Goal: Task Accomplishment & Management: Complete application form

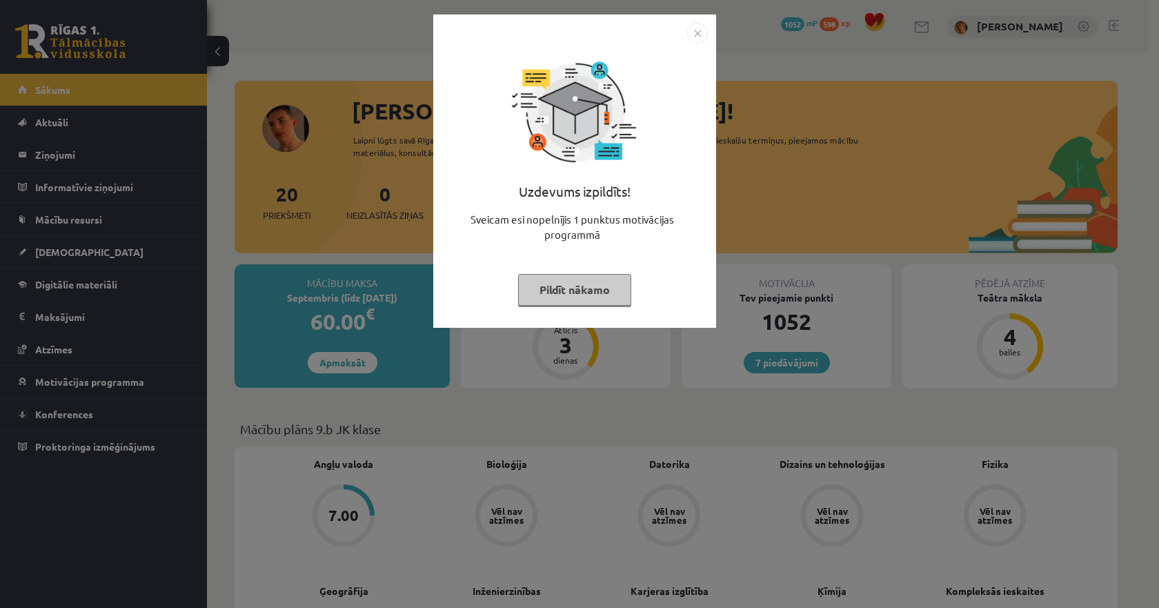
click at [697, 36] on img "Close" at bounding box center [697, 33] width 21 height 21
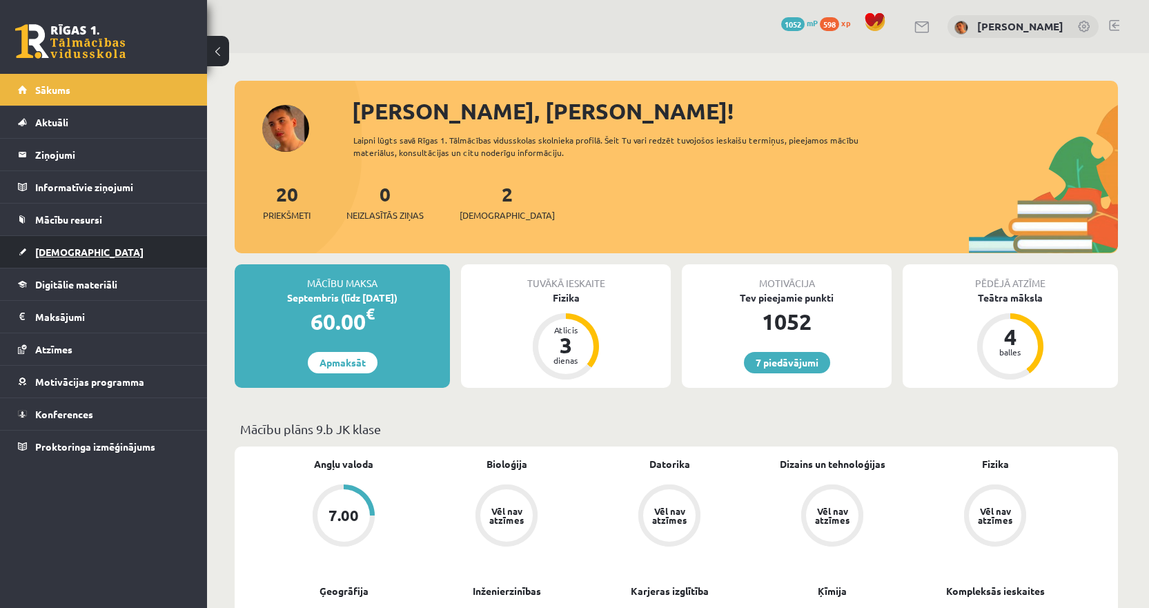
click at [75, 250] on span "[DEMOGRAPHIC_DATA]" at bounding box center [89, 252] width 108 height 12
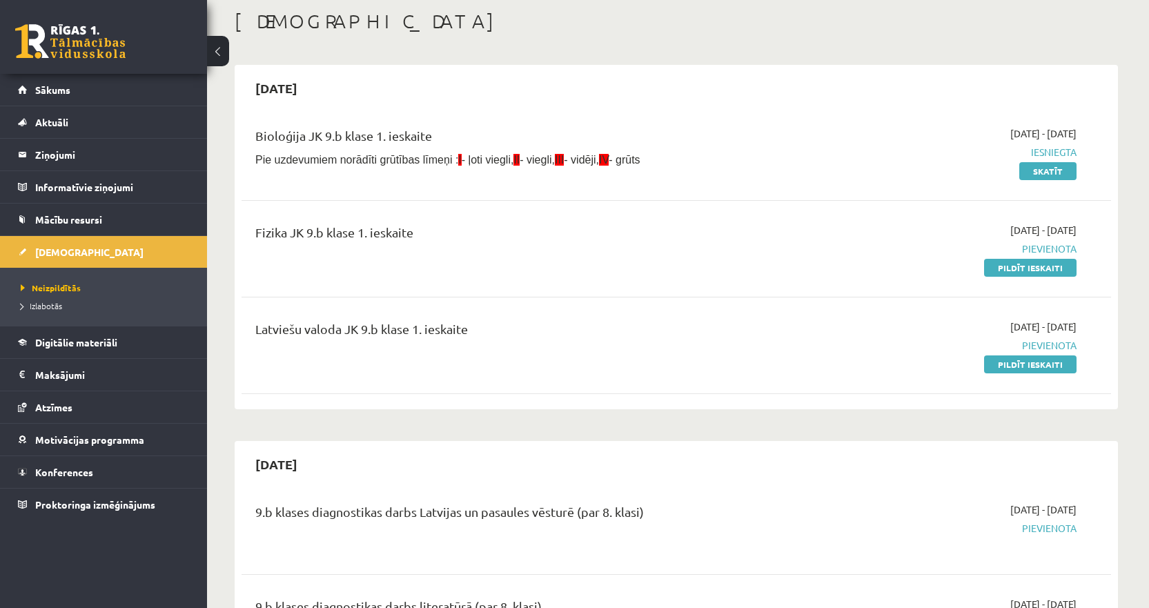
scroll to position [138, 0]
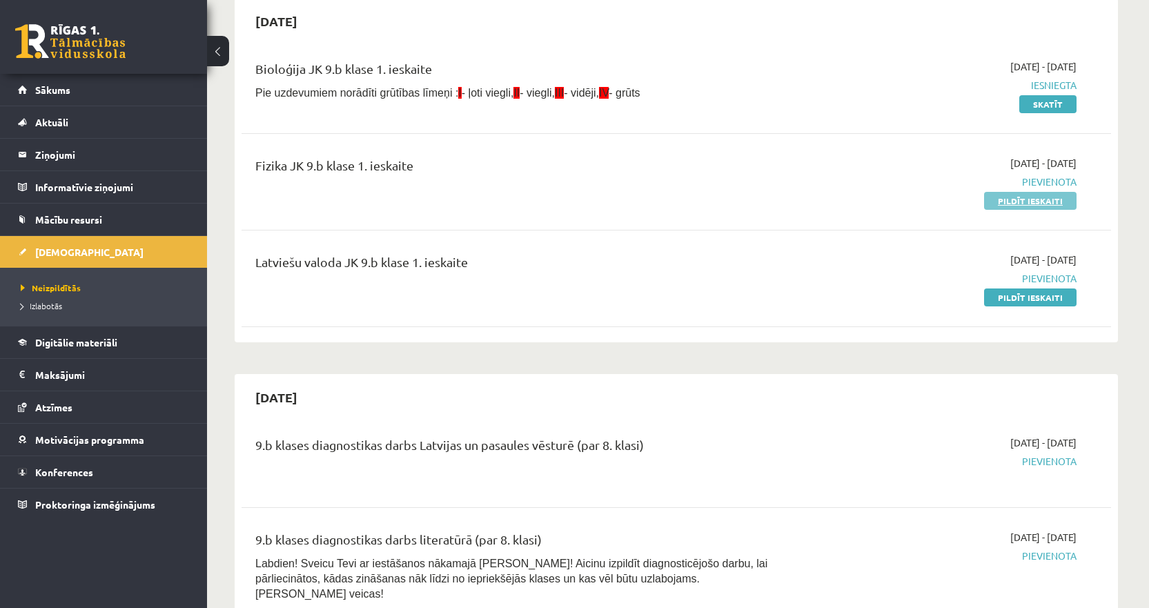
click at [1043, 200] on link "Pildīt ieskaiti" at bounding box center [1030, 201] width 92 height 18
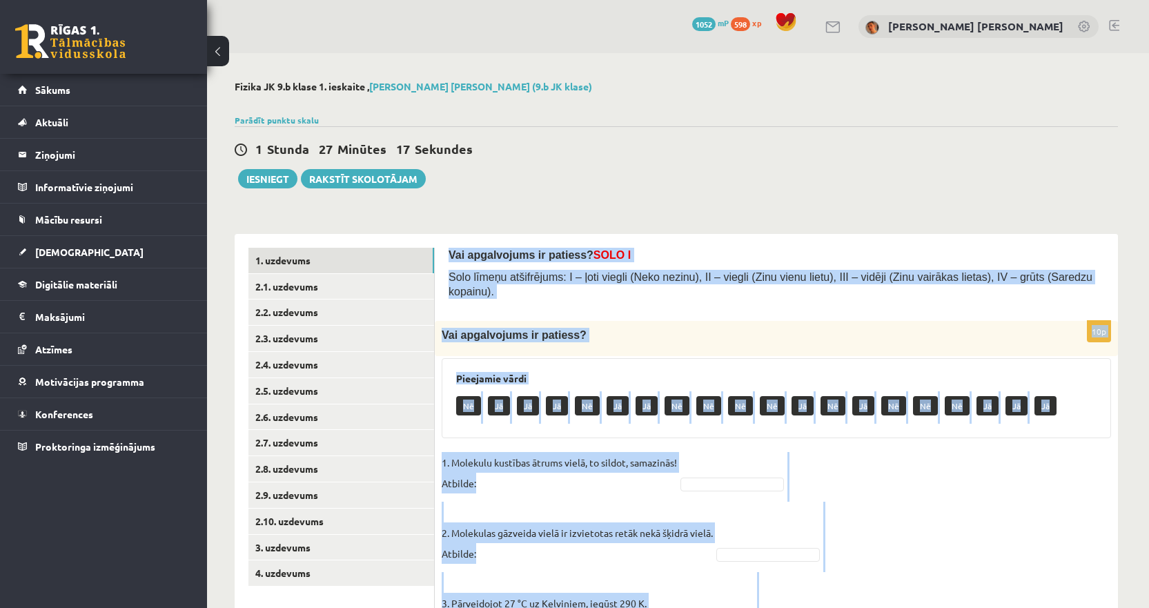
drag, startPoint x: 680, startPoint y: 523, endPoint x: 448, endPoint y: 252, distance: 356.6
copy form "Lor ipsumdolors am consect? ADIP E Sedd eiusmo temporincid: U – labo etdolo (Ma…"
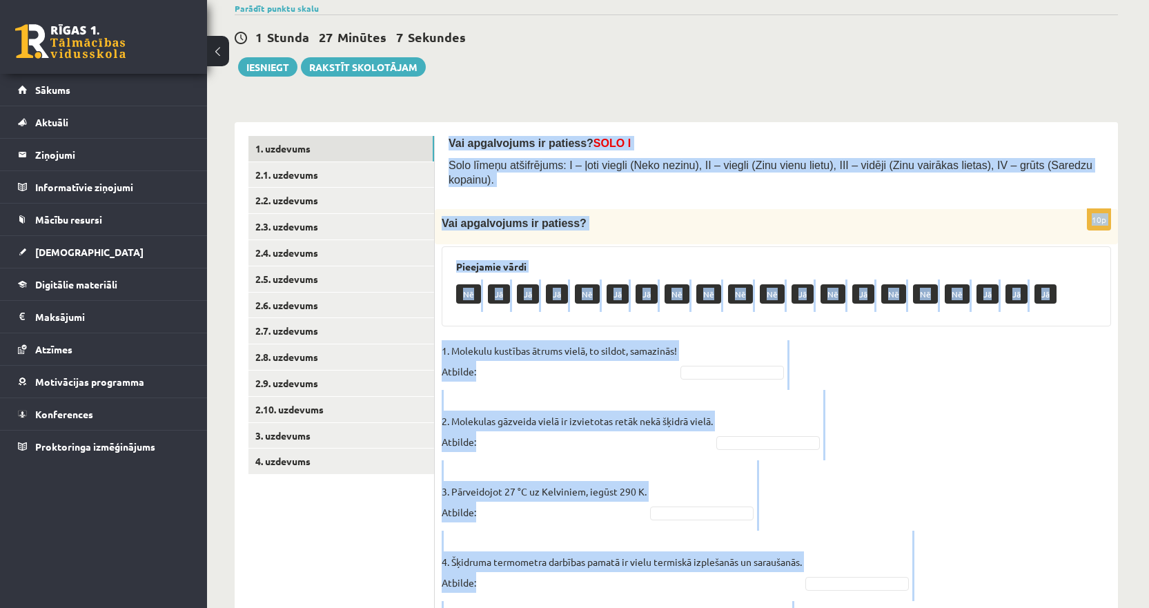
scroll to position [138, 0]
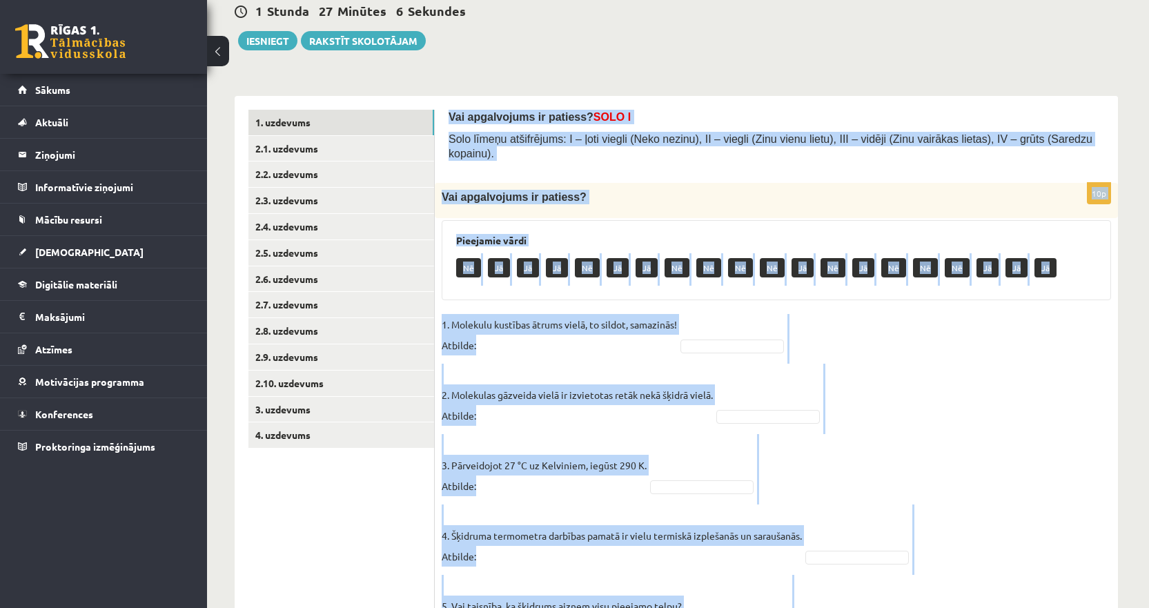
click at [509, 331] on p "1. Molekulu kustības ātrums vielā, to sildot, samazinās! Atbilde:" at bounding box center [558, 334] width 235 height 41
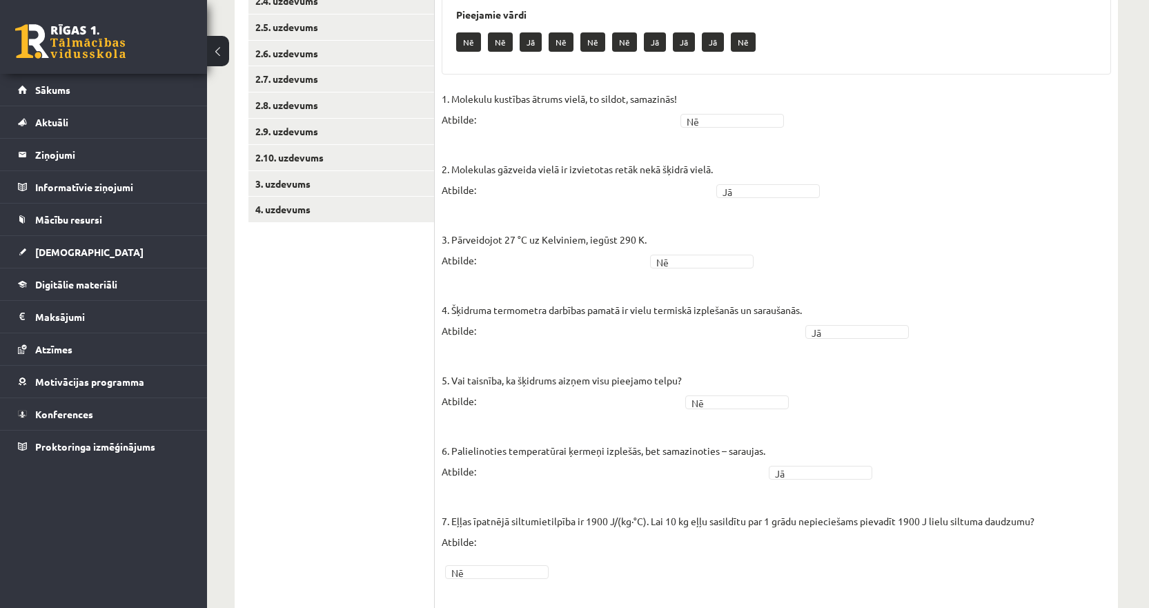
scroll to position [141, 0]
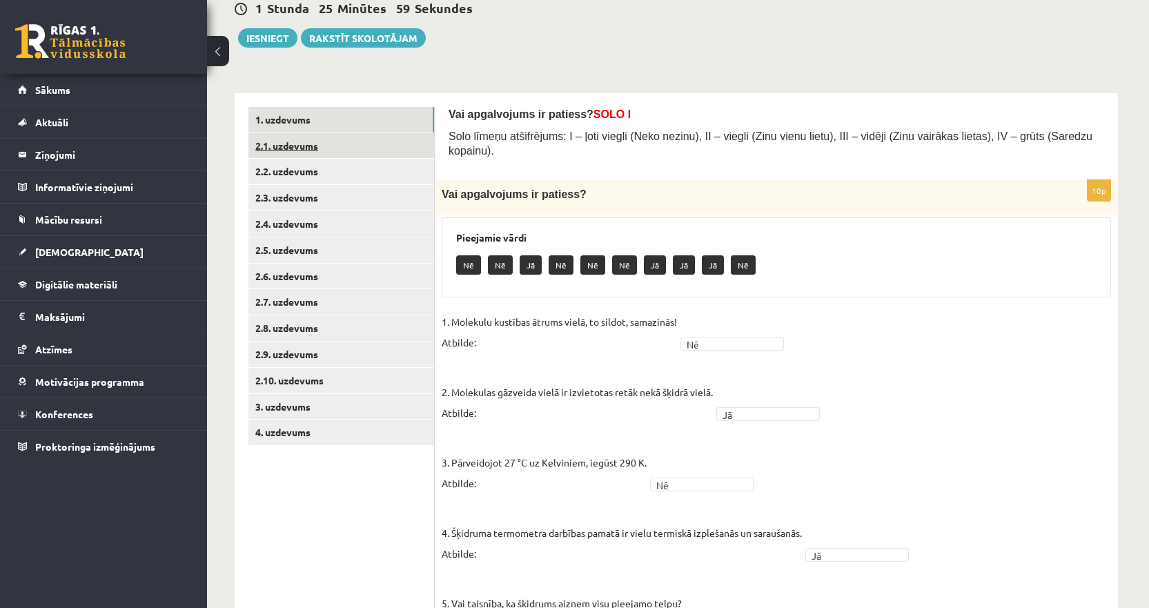
click at [326, 146] on link "2.1. uzdevums" at bounding box center [341, 146] width 186 height 26
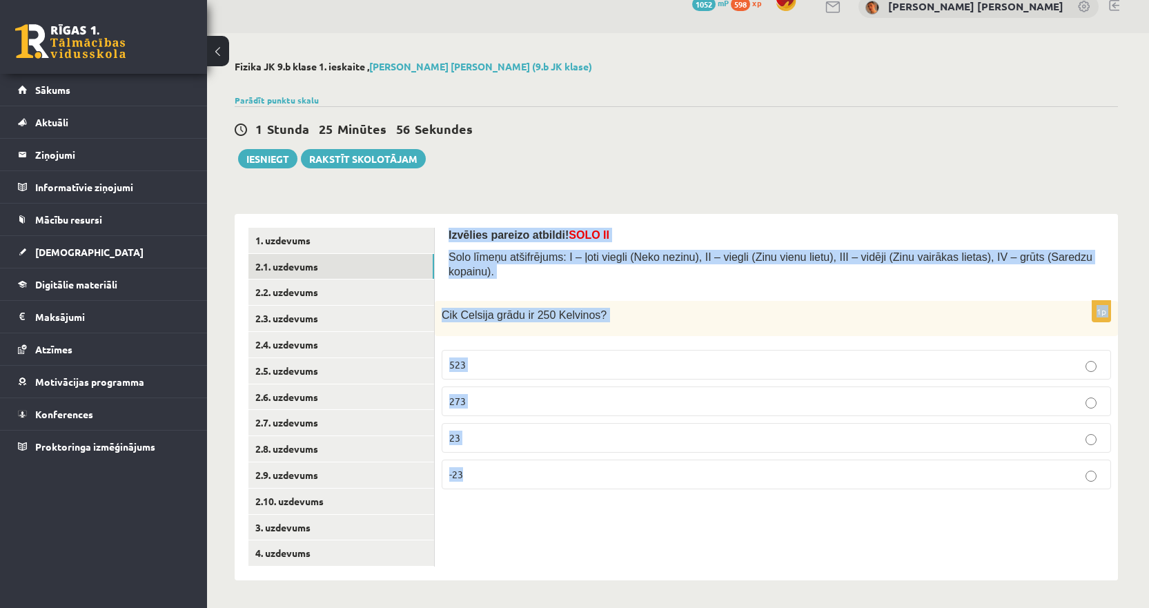
drag, startPoint x: 442, startPoint y: 225, endPoint x: 502, endPoint y: 461, distance: 243.4
click at [502, 461] on div "Izvēlies pareizo atbildi! SOLO II Solo līmeņu atšifrējums: I – ļoti viegli (Nek…" at bounding box center [776, 397] width 683 height 366
copy form "Izvēlies pareizo atbildi! SOLO II Solo līmeņu atšifrējums: I – ļoti viegli (Nek…"
click at [474, 467] on p "-23" at bounding box center [776, 474] width 654 height 14
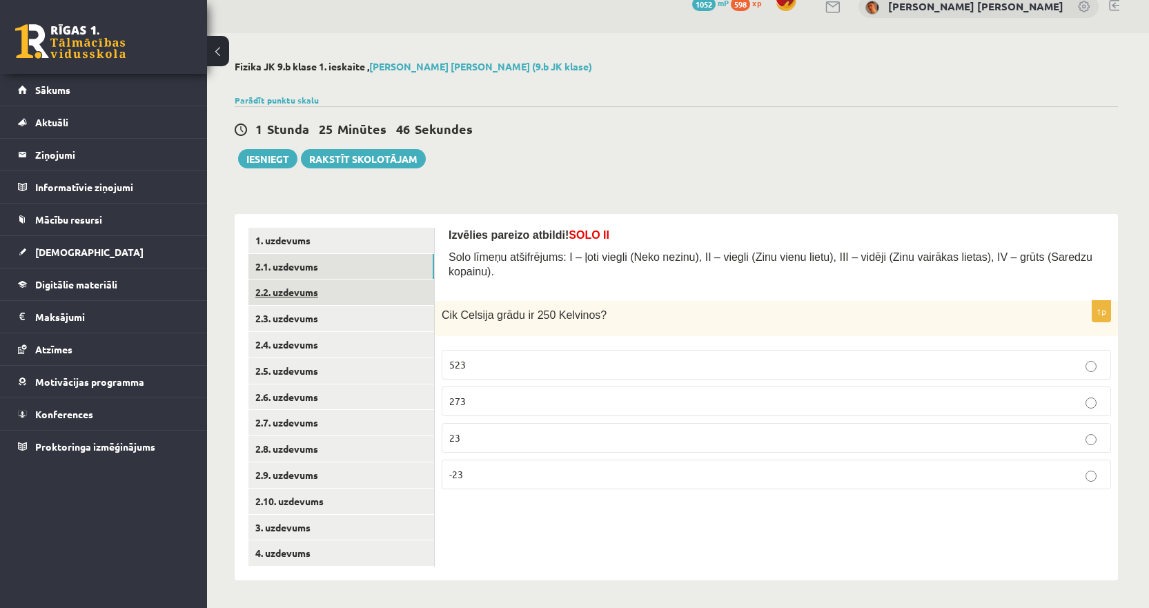
click at [301, 293] on link "2.2. uzdevums" at bounding box center [341, 292] width 186 height 26
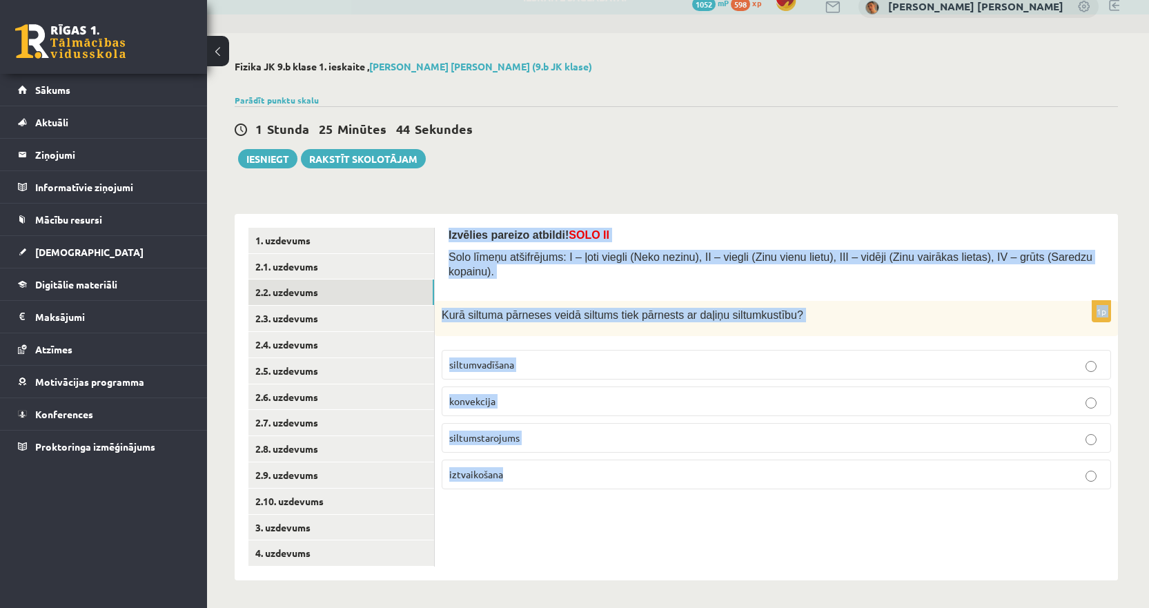
drag, startPoint x: 539, startPoint y: 463, endPoint x: 447, endPoint y: 231, distance: 249.3
click at [447, 231] on div "Izvēlies pareizo atbildi! SOLO II Solo līmeņu atšifrējums: I – ļoti viegli (Nek…" at bounding box center [776, 397] width 683 height 366
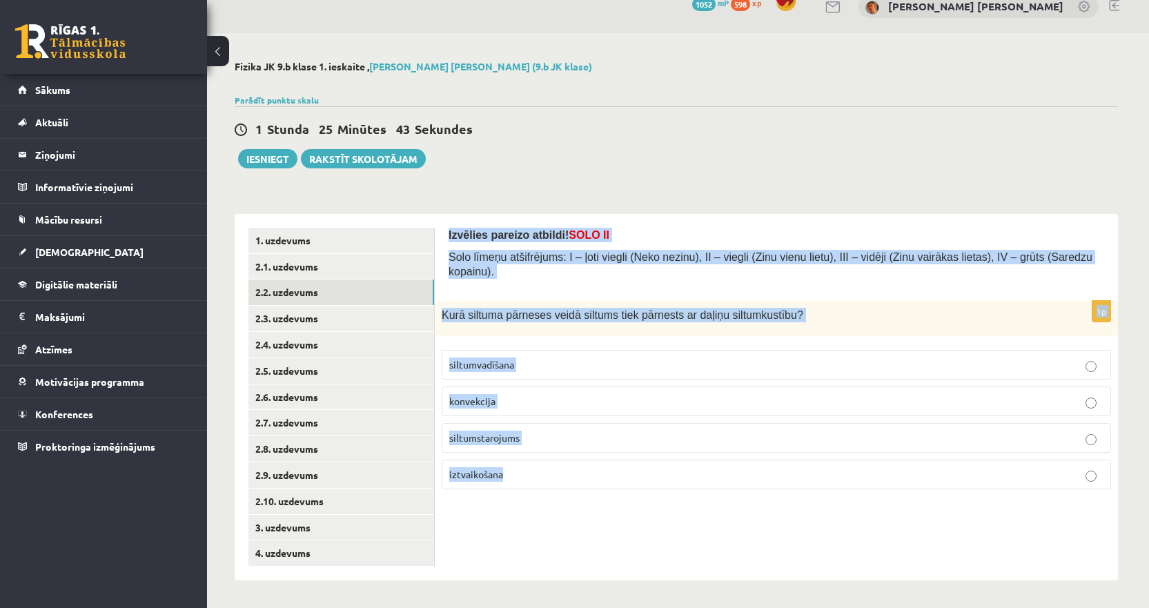
copy form "Izvēlies pareizo atbildi! SOLO II Solo līmeņu atšifrējums: I – ļoti viegli (Nek…"
click at [497, 357] on p "siltumvadīšana" at bounding box center [776, 364] width 654 height 14
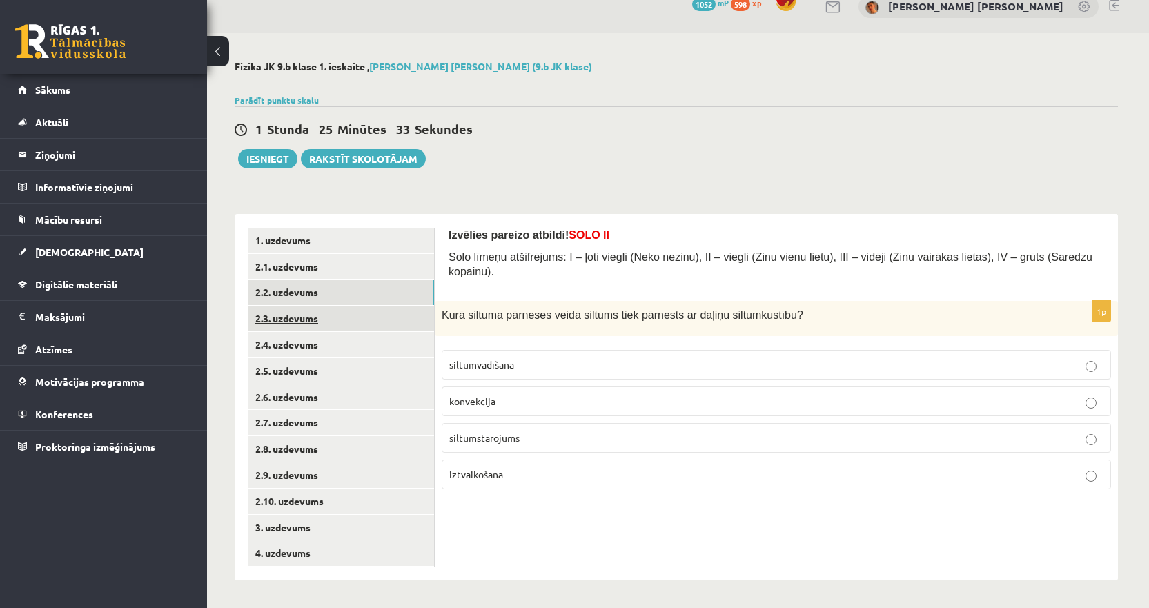
click at [382, 326] on link "2.3. uzdevums" at bounding box center [341, 319] width 186 height 26
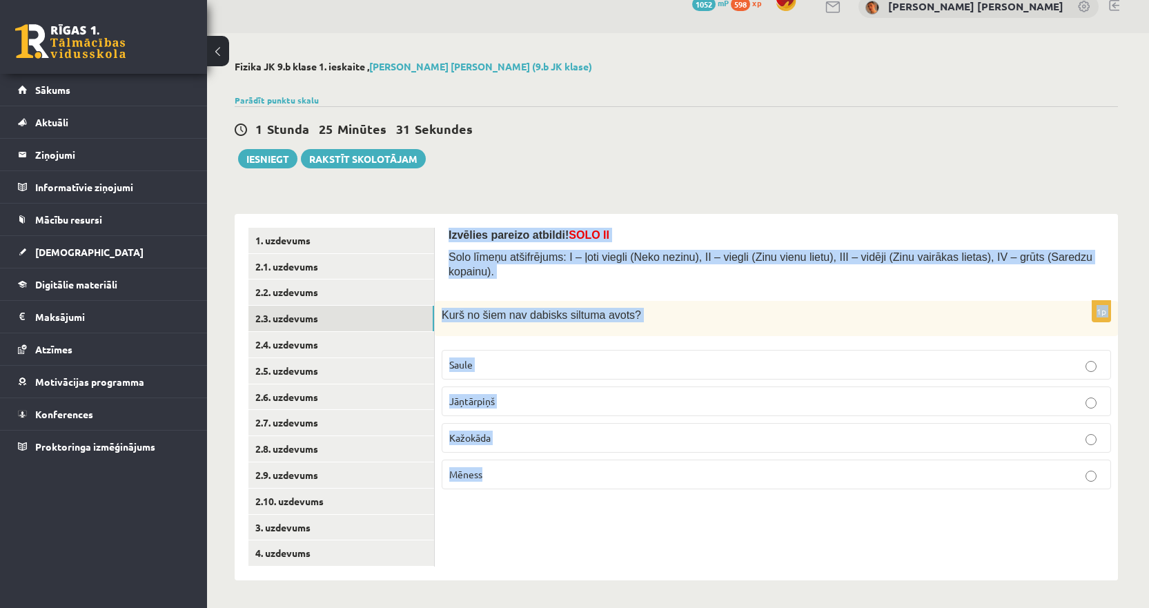
drag, startPoint x: 508, startPoint y: 465, endPoint x: 440, endPoint y: 239, distance: 236.2
click at [440, 239] on div "Izvēlies pareizo atbildi! SOLO II Solo līmeņu atšifrējums: I – ļoti viegli (Nek…" at bounding box center [776, 397] width 683 height 366
copy form "Izvēlies pareizo atbildi! SOLO II Solo līmeņu atšifrējums: I – ļoti viegli (Nek…"
click at [488, 467] on p "Mēness" at bounding box center [776, 474] width 654 height 14
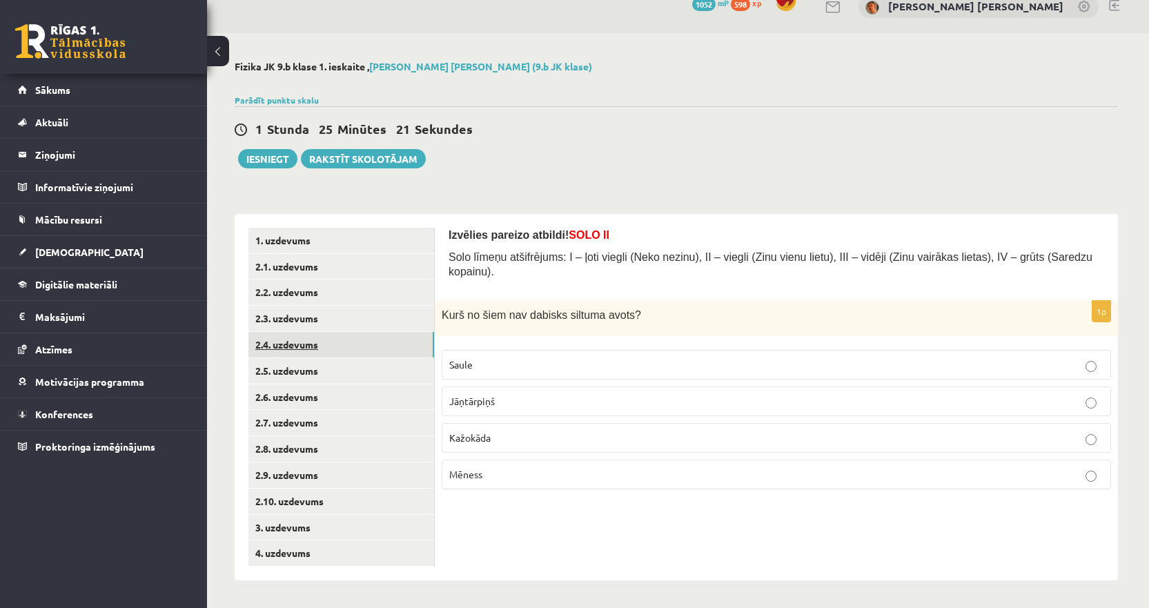
click at [391, 348] on link "2.4. uzdevums" at bounding box center [341, 345] width 186 height 26
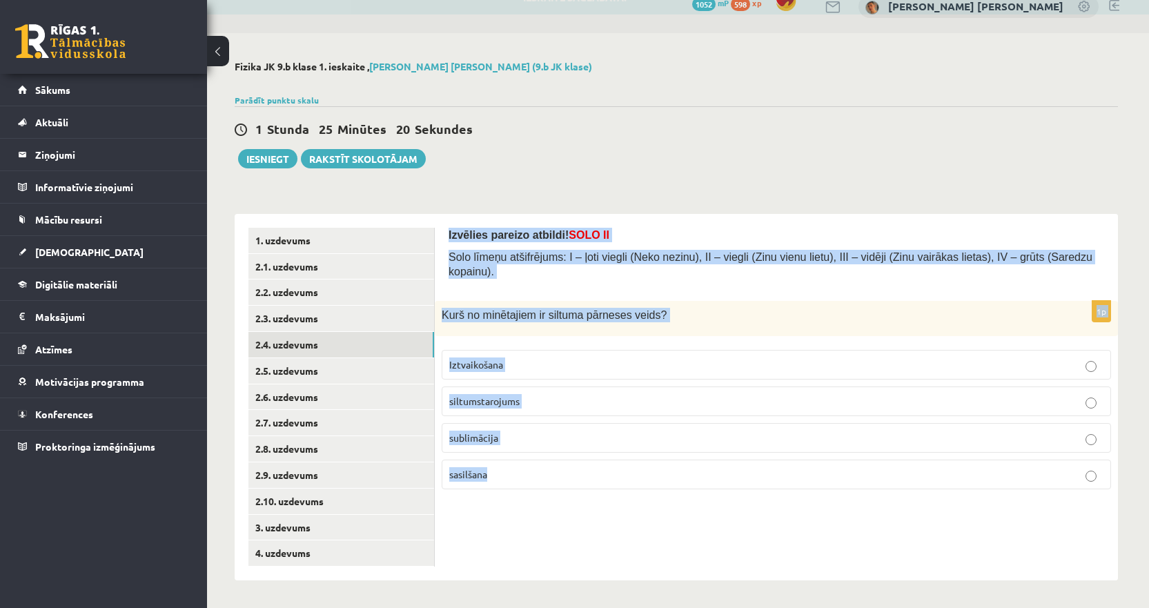
drag, startPoint x: 515, startPoint y: 463, endPoint x: 446, endPoint y: 239, distance: 234.6
click at [446, 239] on div "Izvēlies pareizo atbildi! SOLO II Solo līmeņu atšifrējums: I – ļoti viegli (Nek…" at bounding box center [776, 397] width 683 height 366
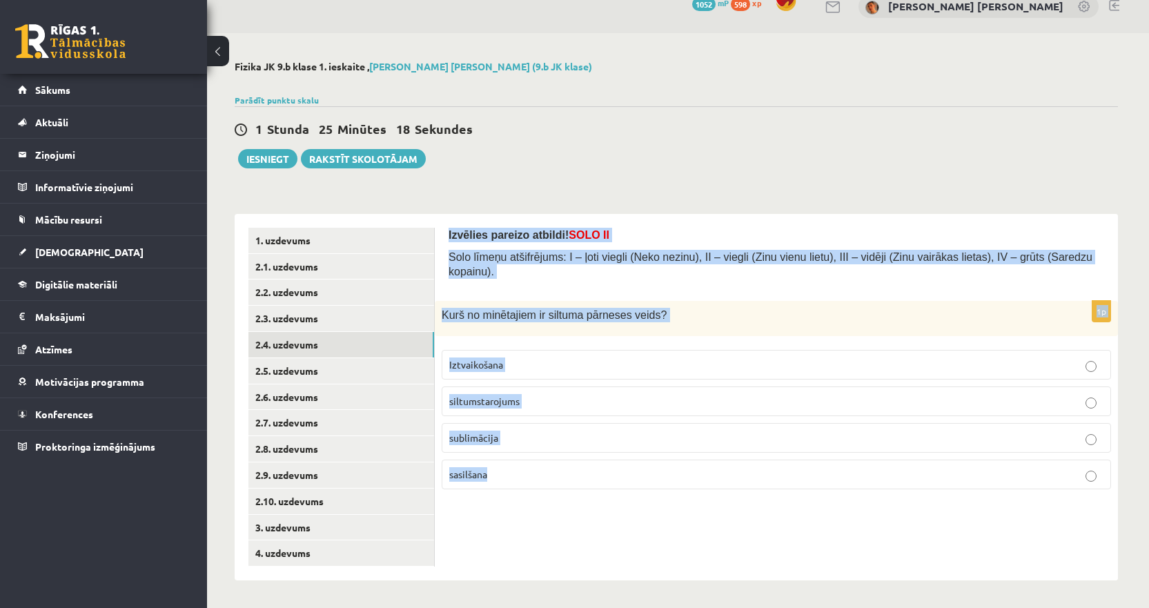
copy form "Izvēlies pareizo atbildi! SOLO II Solo līmeņu atšifrējums: I – ļoti viegli (Nek…"
click at [497, 395] on span "siltumstarojums" at bounding box center [484, 401] width 70 height 12
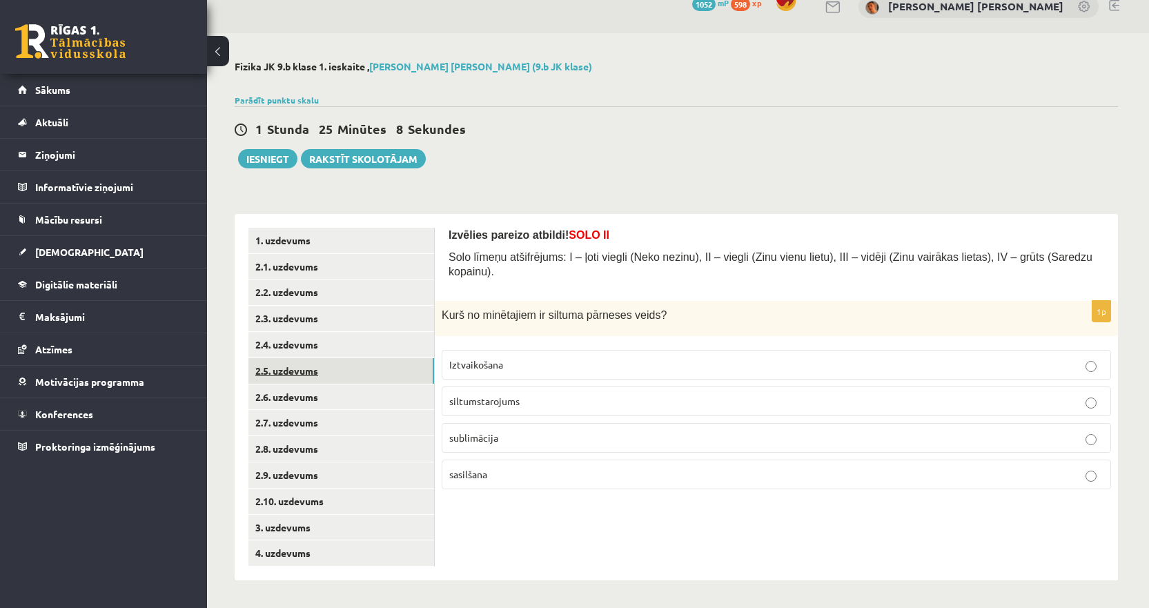
click at [325, 374] on link "2.5. uzdevums" at bounding box center [341, 371] width 186 height 26
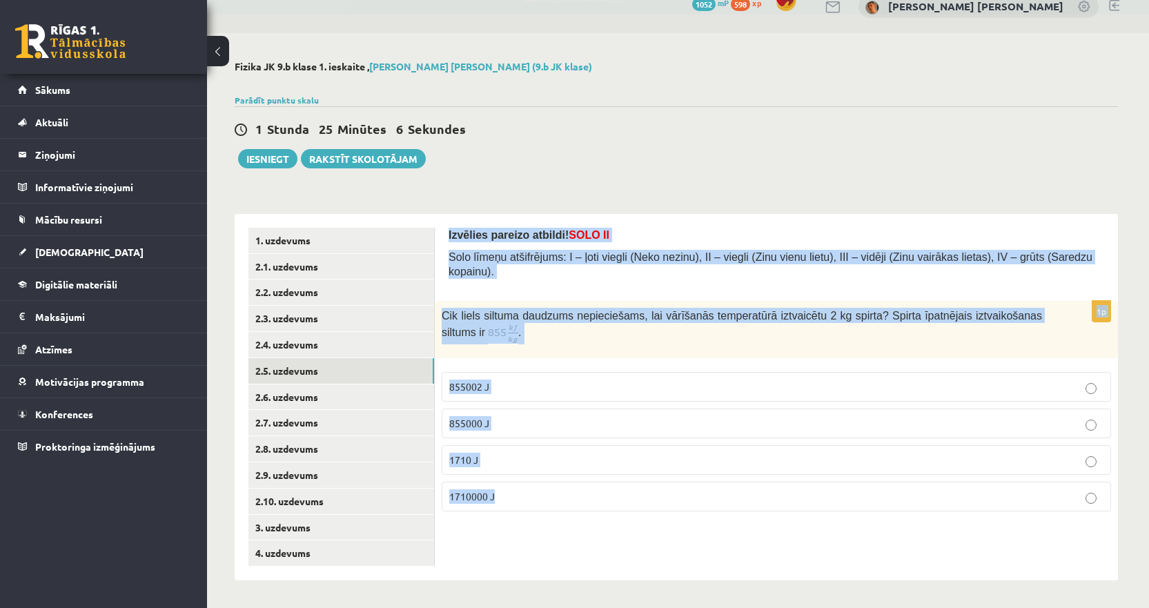
drag, startPoint x: 528, startPoint y: 491, endPoint x: 442, endPoint y: 241, distance: 264.2
click at [442, 241] on div "Izvēlies pareizo atbildi! SOLO II Solo līmeņu atšifrējums: I – ļoti viegli (Nek…" at bounding box center [776, 397] width 683 height 366
copy form "Izvēlies pareizo atbildi! SOLO II Solo līmeņu atšifrējums: I – ļoti viegli (Nek…"
click at [479, 416] on p "855000 J" at bounding box center [776, 423] width 654 height 14
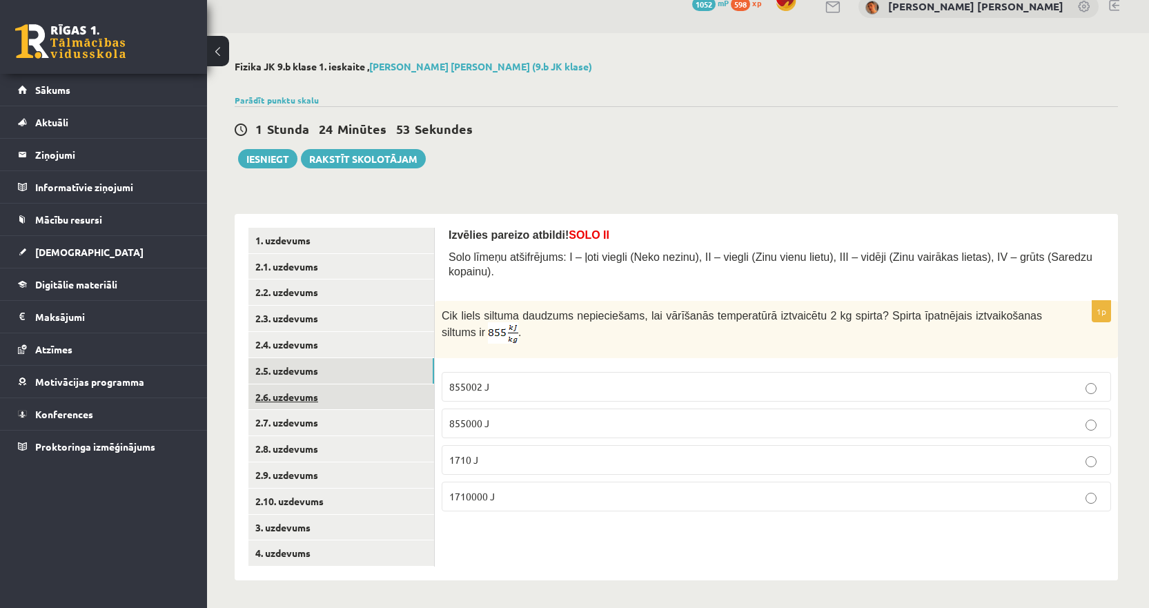
click at [344, 406] on link "2.6. uzdevums" at bounding box center [341, 397] width 186 height 26
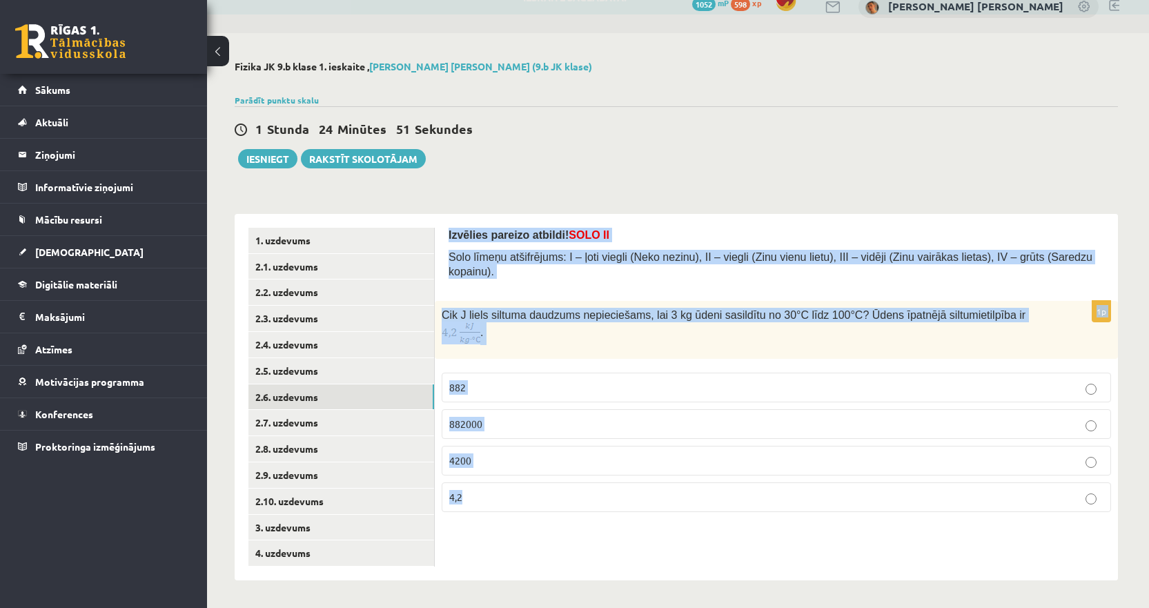
drag, startPoint x: 497, startPoint y: 460, endPoint x: 443, endPoint y: 239, distance: 227.2
click at [443, 239] on div "Izvēlies pareizo atbildi! SOLO II Solo līmeņu atšifrējums: I – ļoti viegli (Nek…" at bounding box center [776, 397] width 683 height 366
copy form "Izvēlies pareizo atbildi! SOLO II Solo līmeņu atšifrējums: I – ļoti viegli (Nek…"
click at [495, 417] on p "882000" at bounding box center [776, 424] width 654 height 14
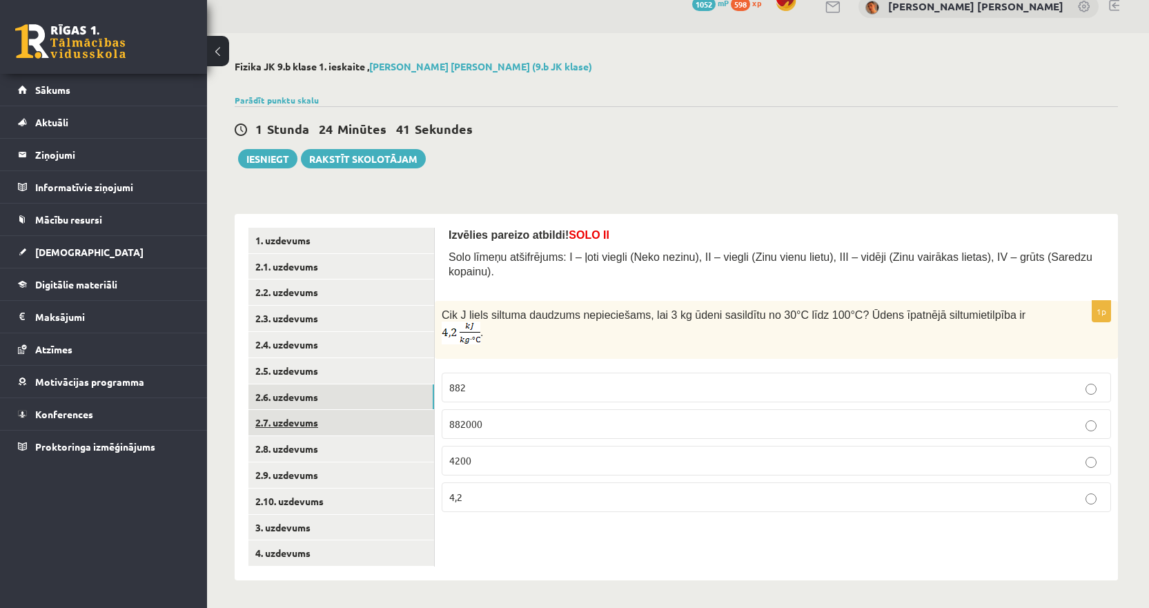
click at [331, 420] on link "2.7. uzdevums" at bounding box center [341, 423] width 186 height 26
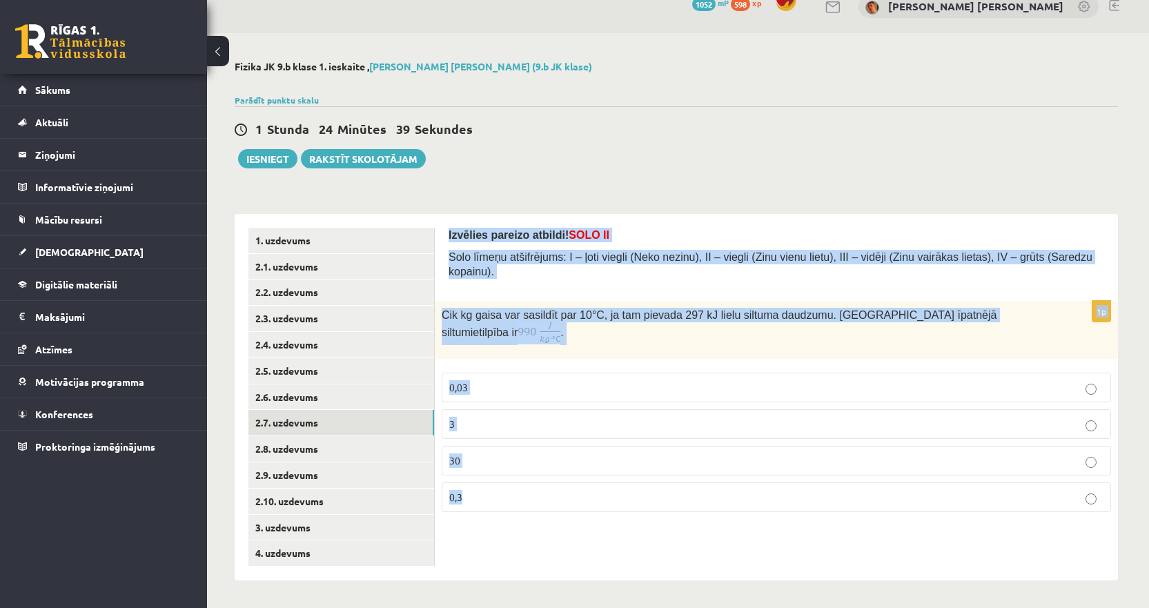
drag, startPoint x: 497, startPoint y: 476, endPoint x: 444, endPoint y: 215, distance: 266.8
click at [444, 215] on div "Izvēlies pareizo atbildi! SOLO II Solo līmeņu atšifrējums: I – ļoti viegli (Nek…" at bounding box center [776, 397] width 683 height 366
copy form "Izvēlies pareizo atbildi! SOLO II Solo līmeņu atšifrējums: I – ļoti viegli (Nek…"
click at [478, 453] on p "30" at bounding box center [776, 460] width 654 height 14
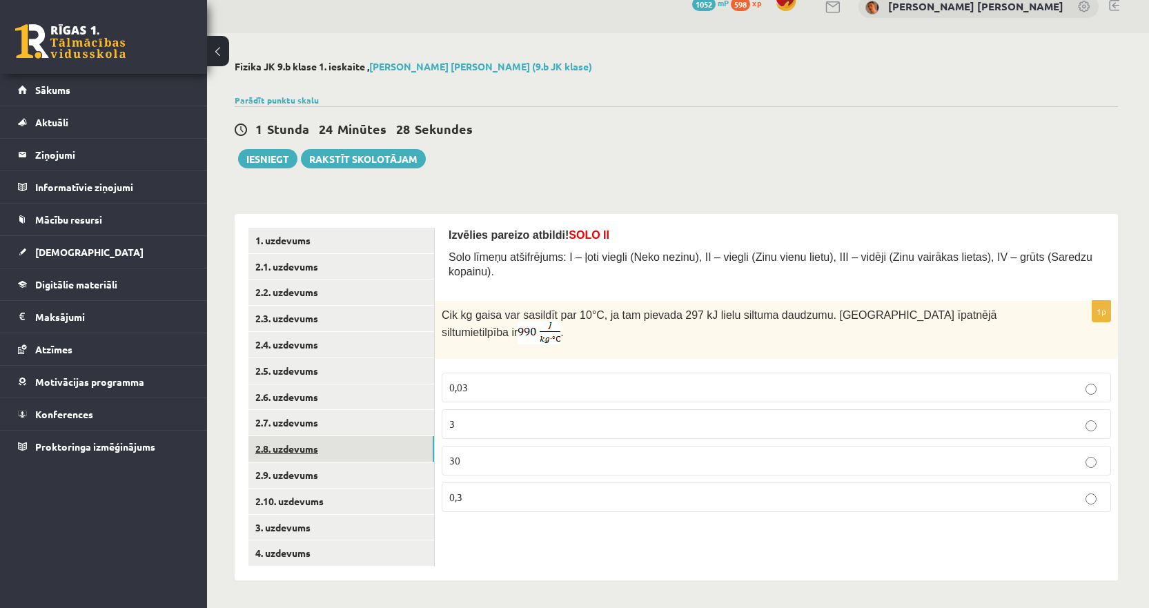
click at [357, 451] on link "2.8. uzdevums" at bounding box center [341, 449] width 186 height 26
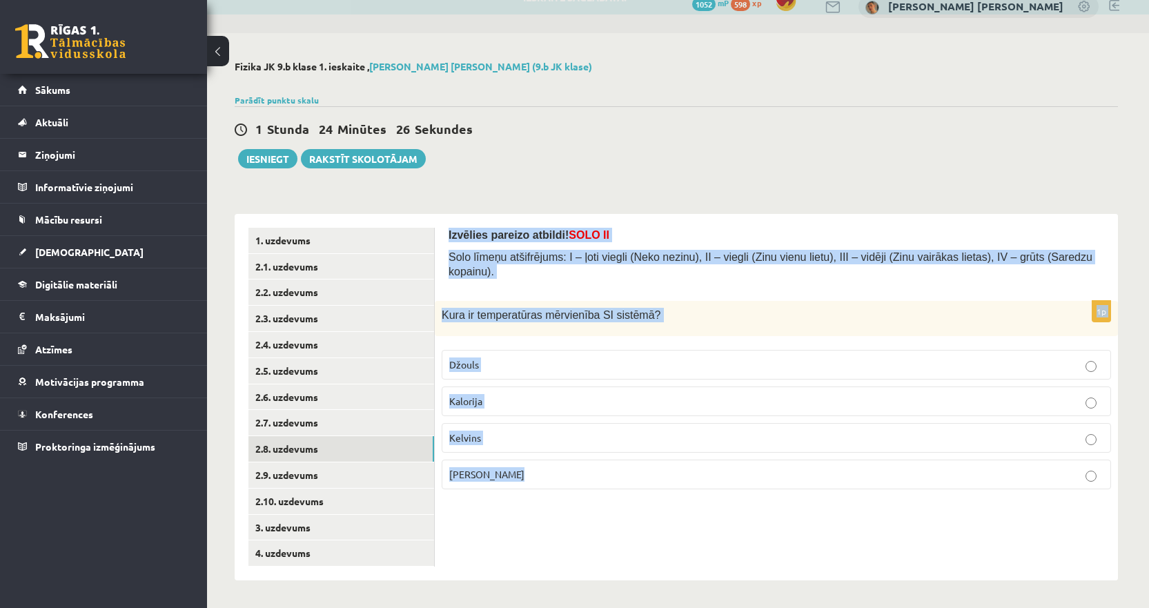
drag, startPoint x: 530, startPoint y: 460, endPoint x: 441, endPoint y: 239, distance: 238.7
click at [441, 239] on div "Izvēlies pareizo atbildi! SOLO II Solo līmeņu atšifrējums: I – ļoti viegli (Nek…" at bounding box center [776, 397] width 683 height 366
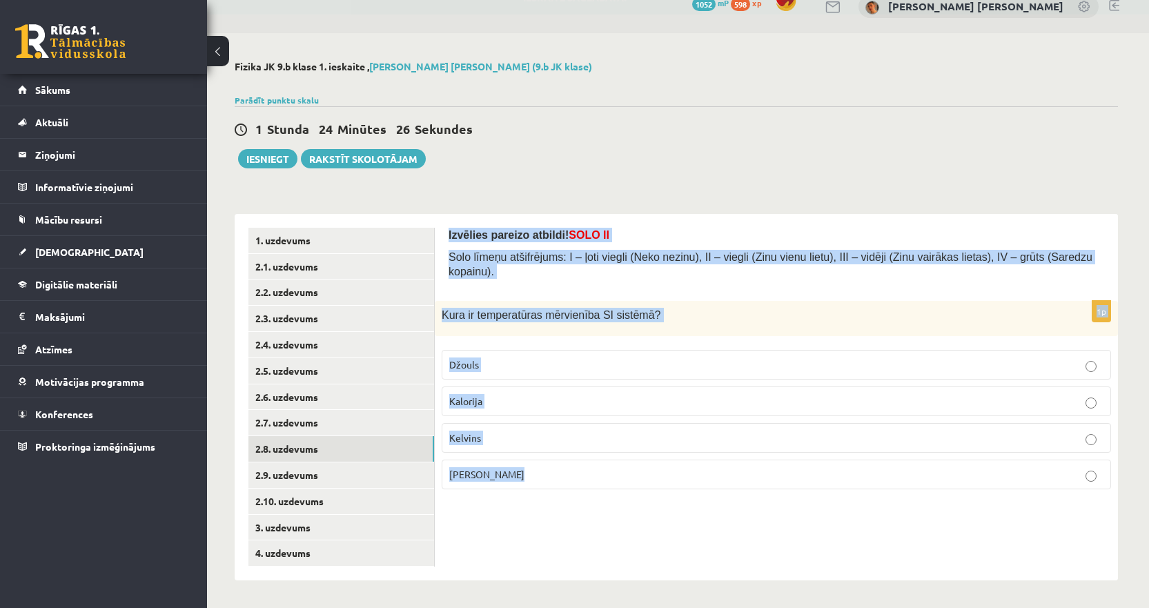
copy form "Izvēlies pareizo atbildi! SOLO II Solo līmeņu atšifrējums: I – ļoti viegli (Nek…"
click at [490, 430] on p "Kelvins" at bounding box center [776, 437] width 654 height 14
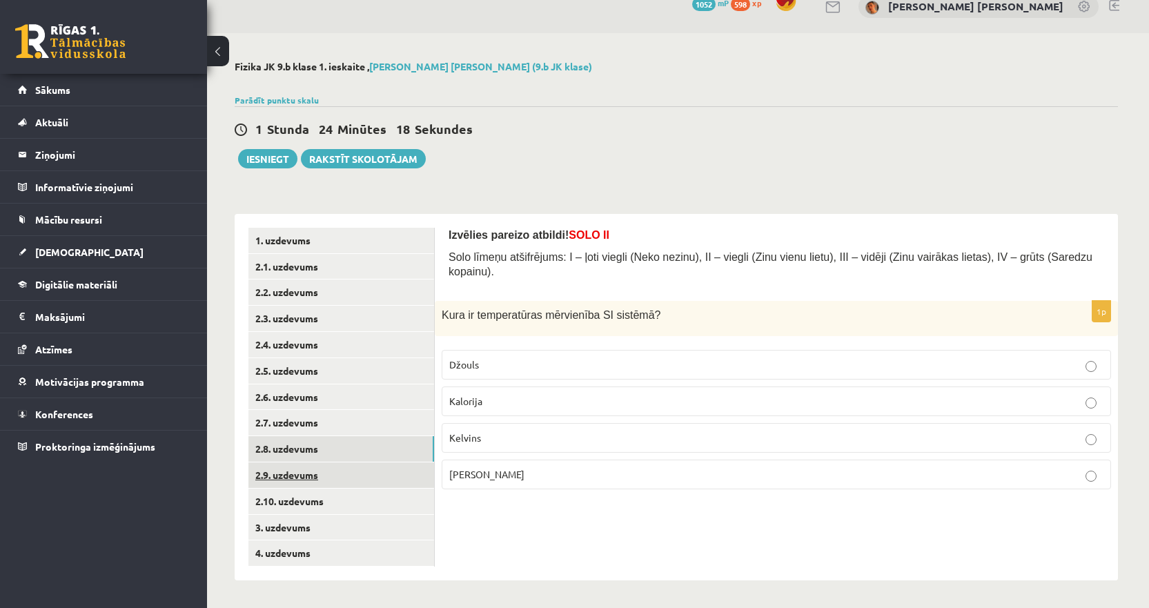
click at [372, 468] on link "2.9. uzdevums" at bounding box center [341, 475] width 186 height 26
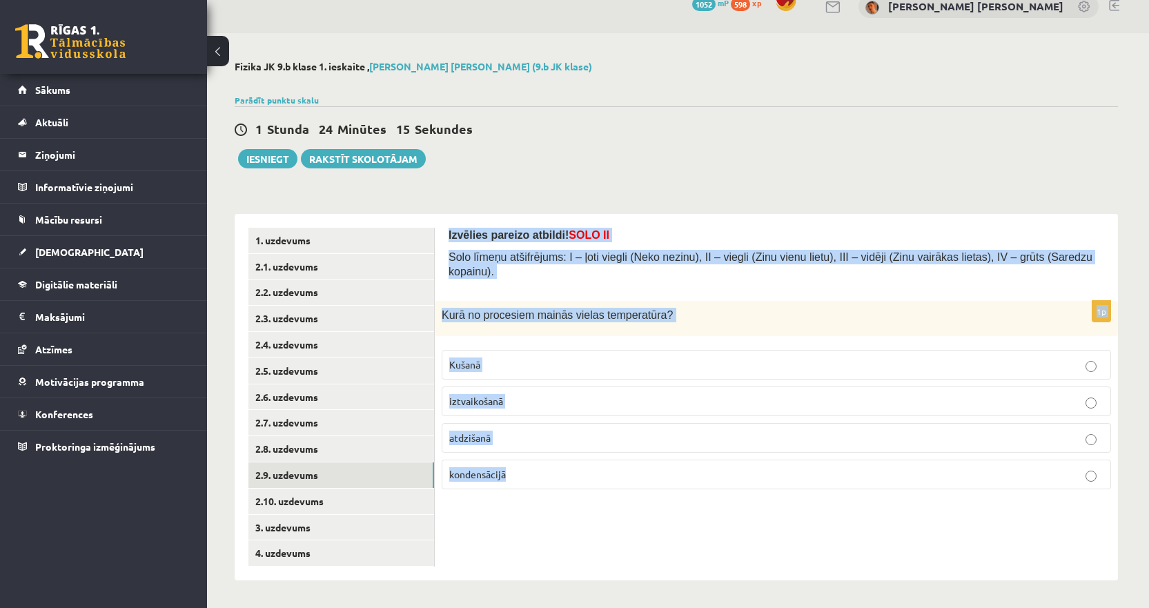
drag, startPoint x: 537, startPoint y: 460, endPoint x: 441, endPoint y: 239, distance: 241.3
click at [441, 239] on div "Izvēlies pareizo atbildi! SOLO II Solo līmeņu atšifrējums: I – ļoti viegli (Nek…" at bounding box center [776, 397] width 683 height 366
copy form "Izvēlies pareizo atbildi! SOLO II Solo līmeņu atšifrējums: I – ļoti viegli (Nek…"
click at [487, 431] on span "atdzišanā" at bounding box center [469, 437] width 41 height 12
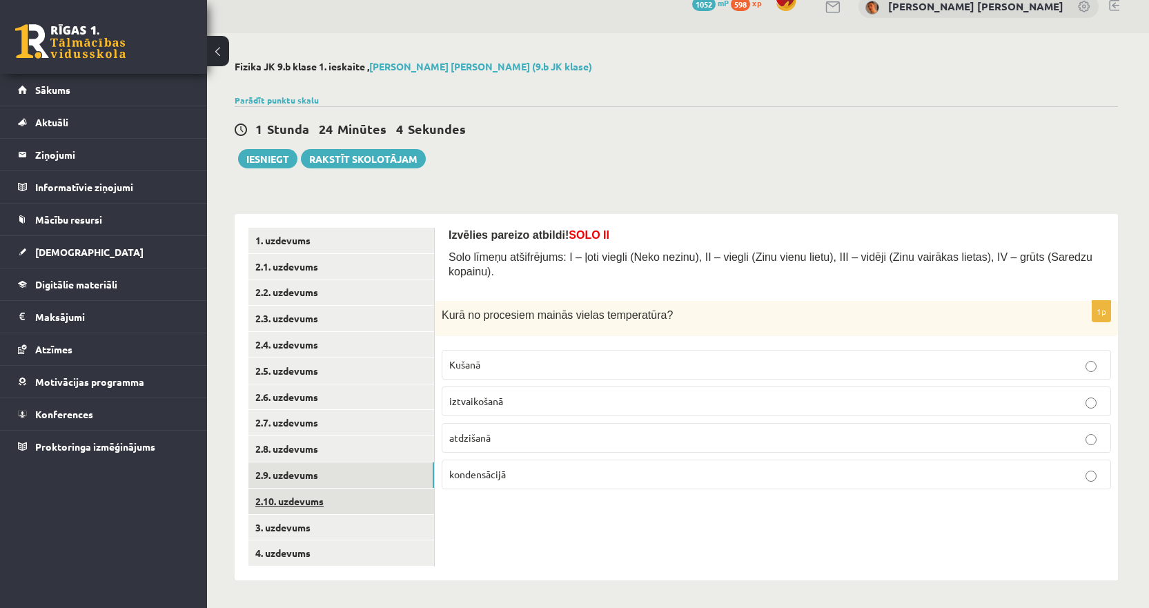
click at [335, 501] on link "2.10. uzdevums" at bounding box center [341, 501] width 186 height 26
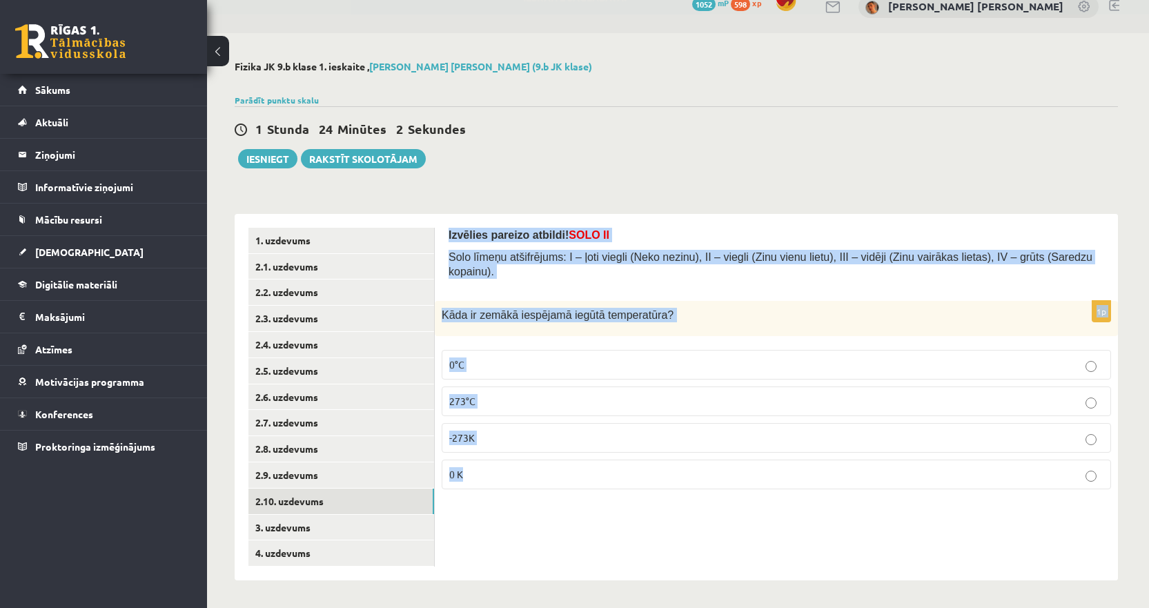
drag, startPoint x: 517, startPoint y: 458, endPoint x: 446, endPoint y: 235, distance: 233.7
click at [446, 235] on div "Izvēlies pareizo atbildi! SOLO II Solo līmeņu atšifrējums: I – ļoti viegli (Nek…" at bounding box center [776, 397] width 683 height 366
click at [479, 467] on p "0 K" at bounding box center [776, 474] width 654 height 14
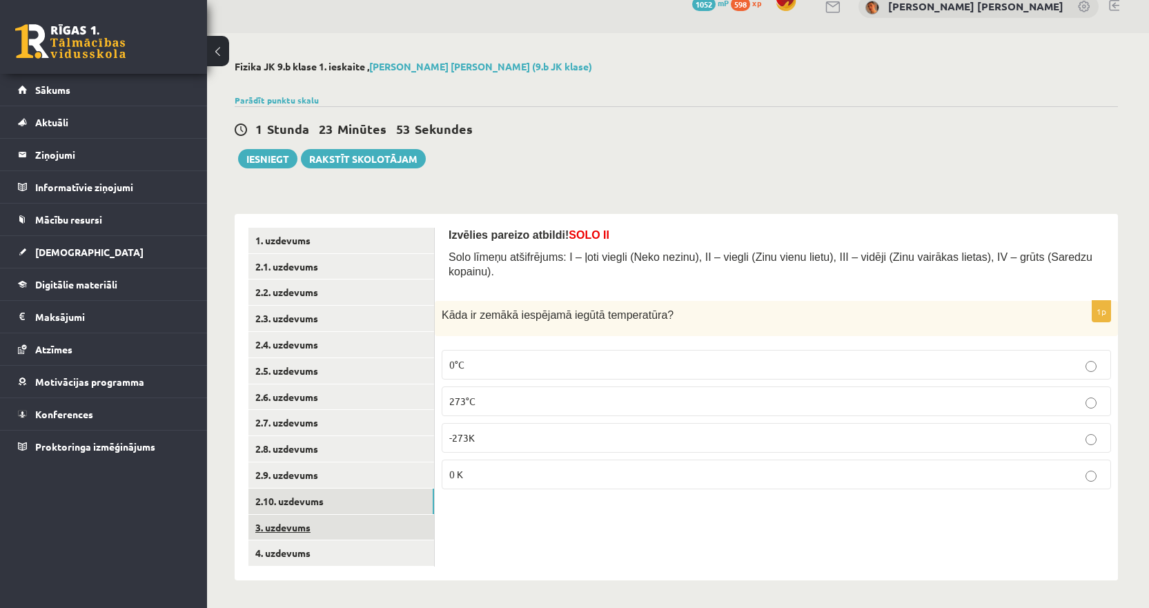
click at [327, 533] on link "3. uzdevums" at bounding box center [341, 528] width 186 height 26
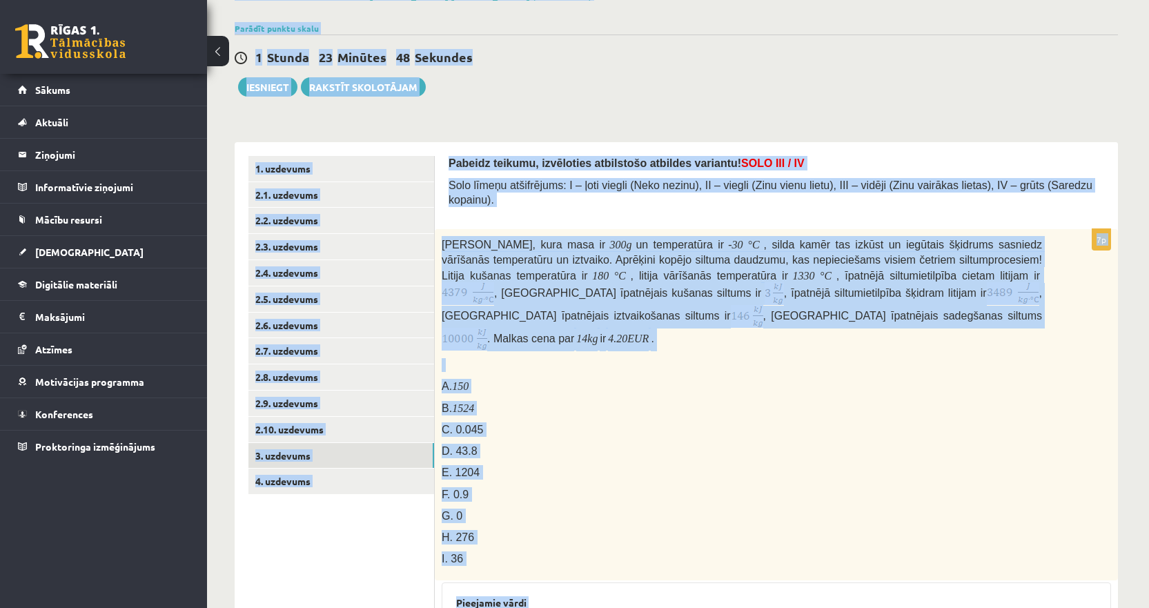
scroll to position [1, 0]
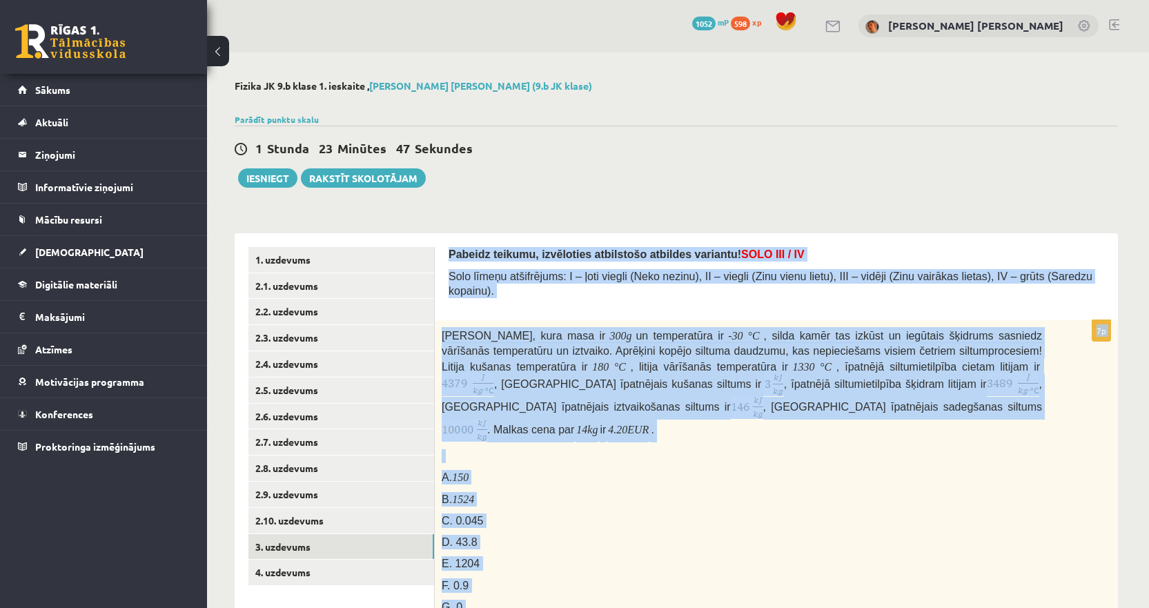
drag, startPoint x: 524, startPoint y: 546, endPoint x: 450, endPoint y: 255, distance: 300.5
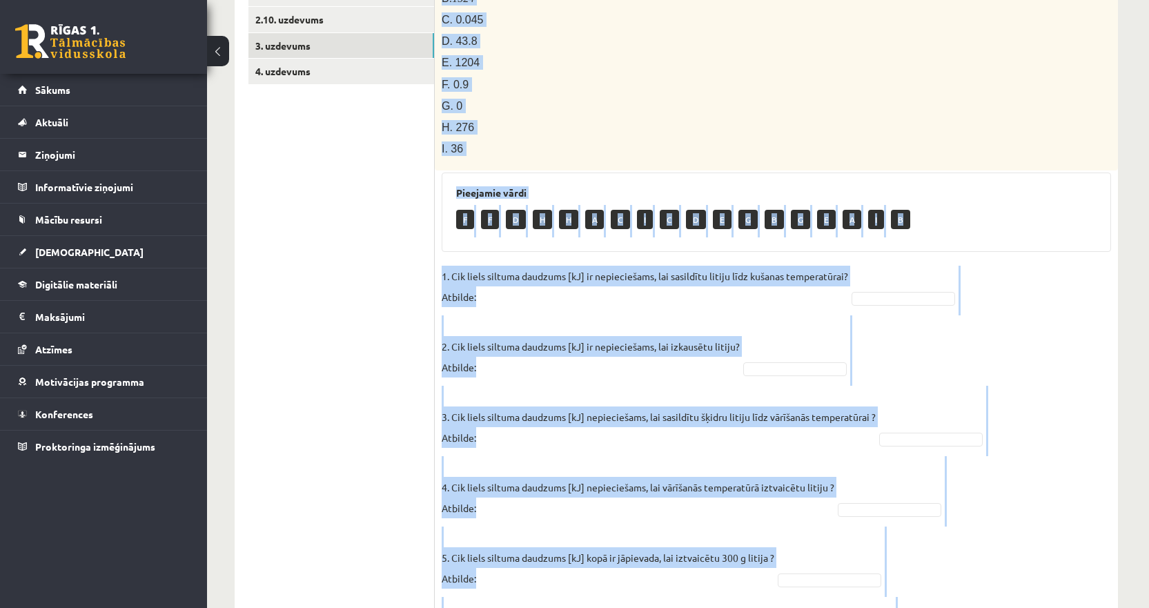
scroll to position [553, 0]
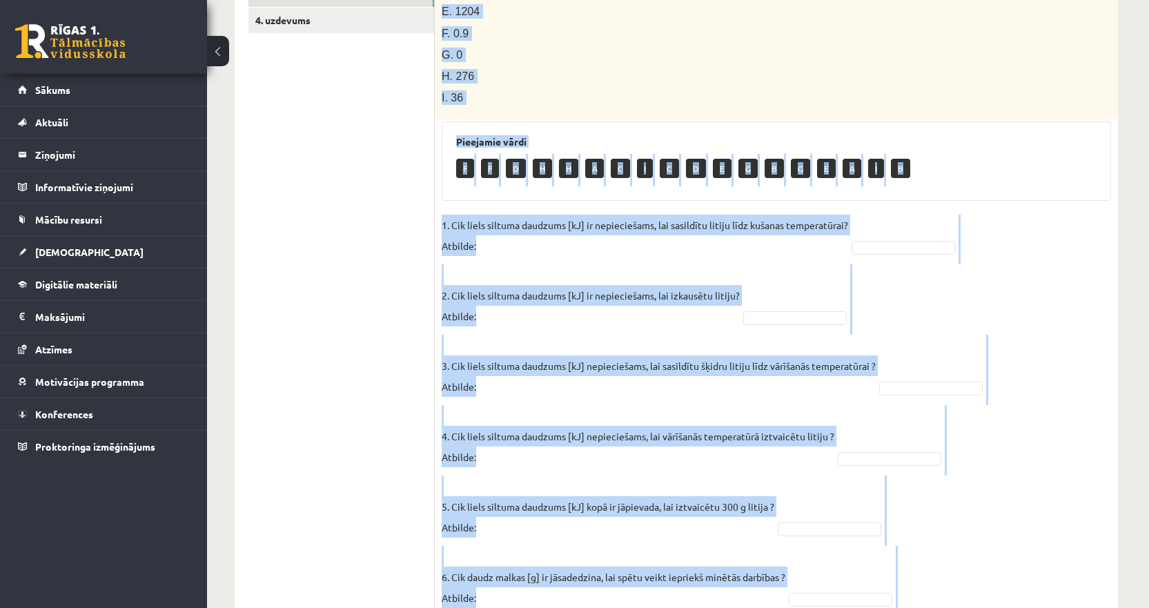
click at [1069, 218] on fieldset "1. Cik liels siltuma daudzums [kJ] ir nepieciešams, lai sasildītu litiju līdz k…" at bounding box center [775, 451] width 669 height 472
click at [942, 121] on div "Pieejamie vārdi F F D H H A C I C D E G B G E A I B" at bounding box center [775, 161] width 669 height 80
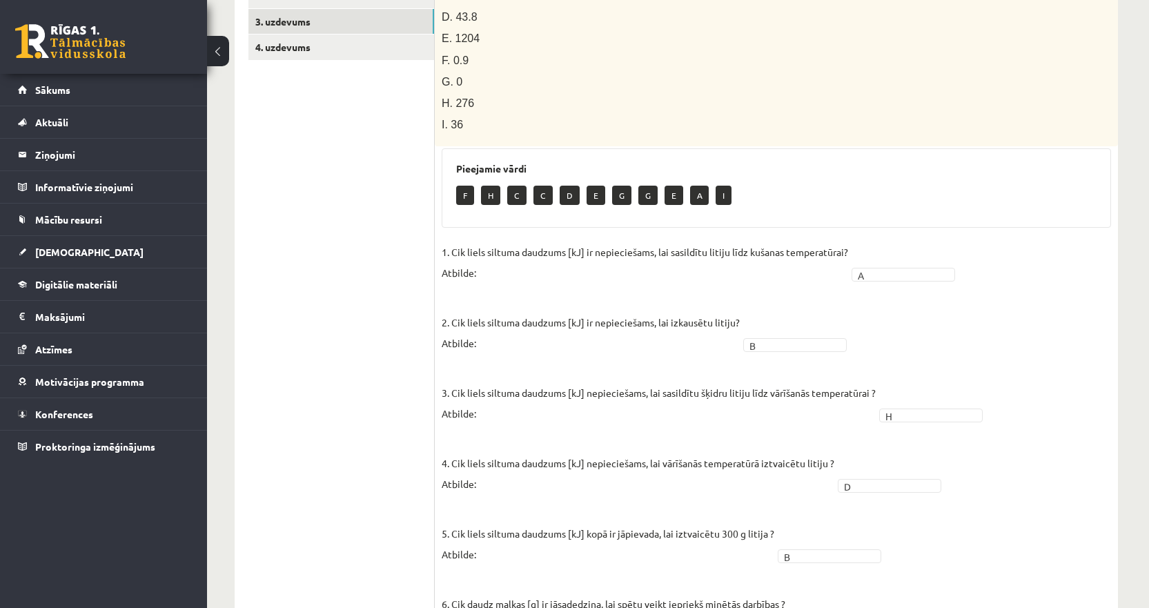
scroll to position [444, 0]
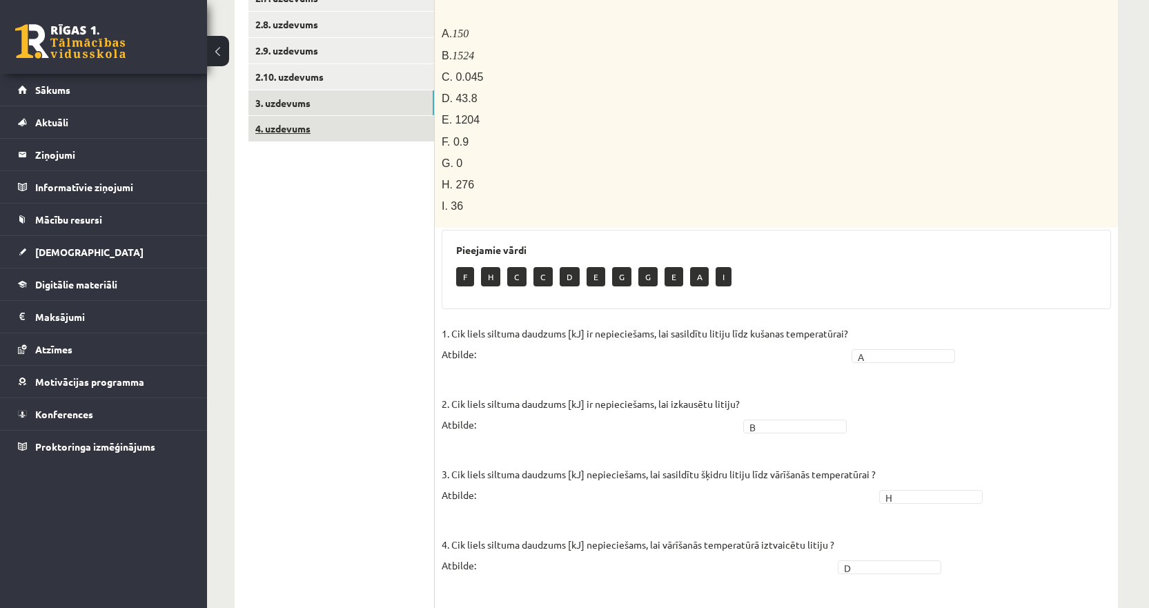
click at [312, 129] on link "4. uzdevums" at bounding box center [341, 129] width 186 height 26
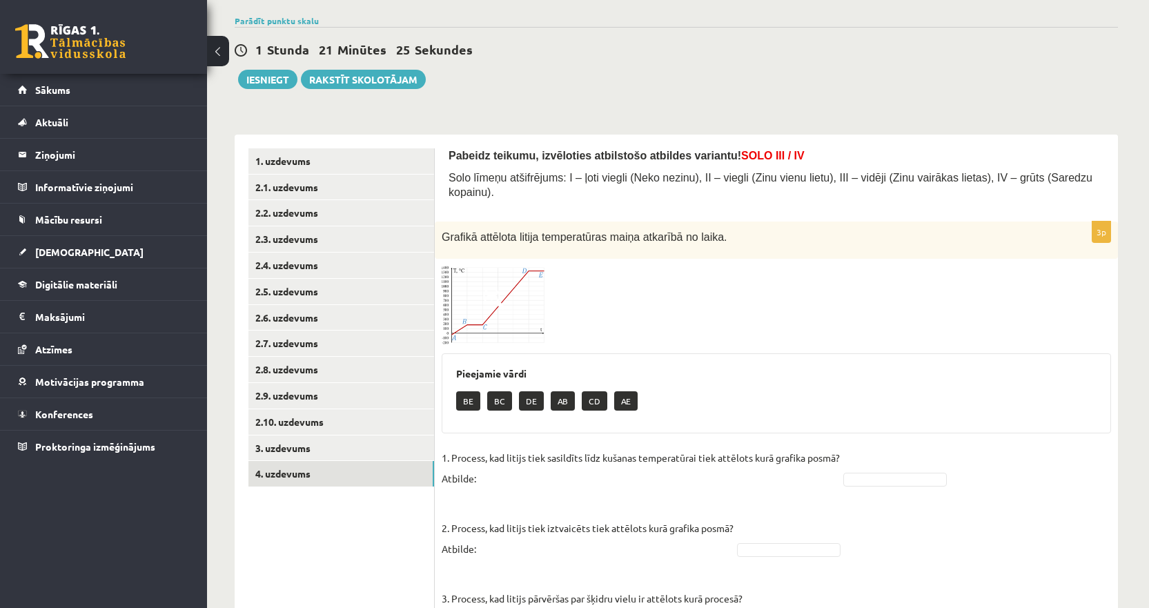
scroll to position [163, 0]
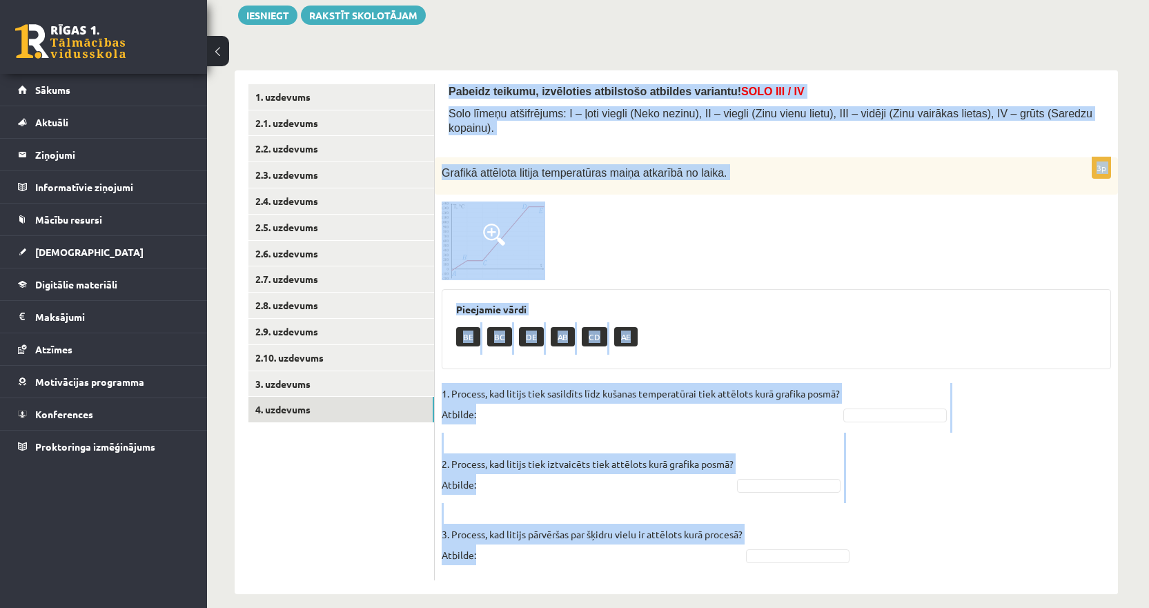
drag, startPoint x: 897, startPoint y: 551, endPoint x: 446, endPoint y: 92, distance: 644.4
click at [446, 92] on div "Pabeidz teikumu, izvēloties atbilstošo atbildes variantu! SOLO III / IV Solo lī…" at bounding box center [776, 332] width 683 height 524
click at [813, 343] on div "Pieejamie vārdi BE BC DE AB CD AE" at bounding box center [775, 329] width 669 height 80
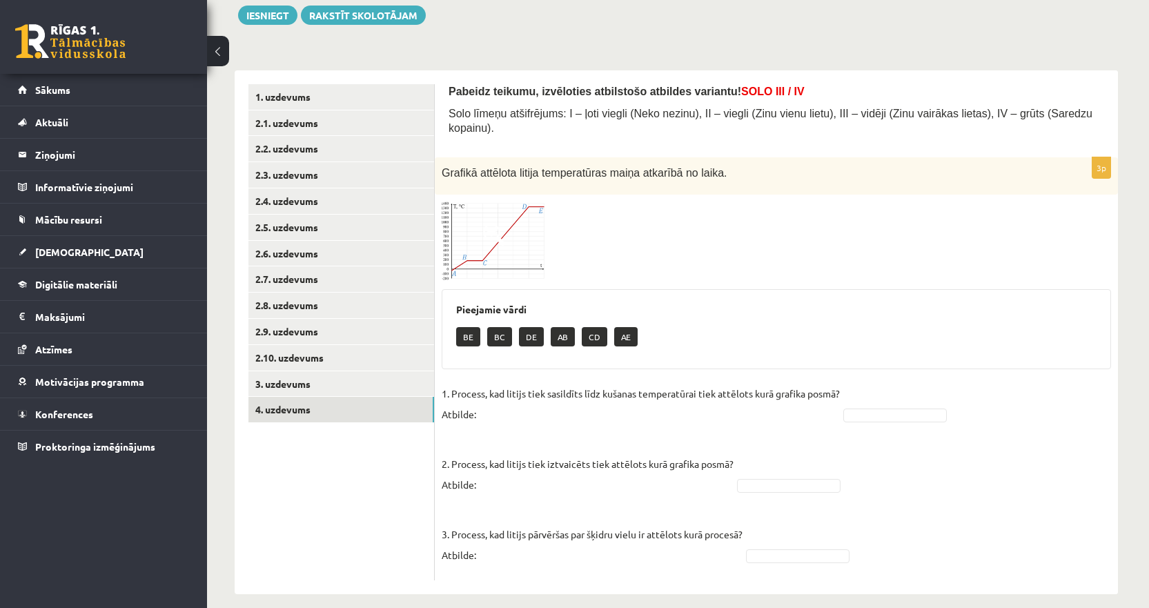
click at [840, 399] on p "1. Process, kad litijs tiek sasildīts līdz kušanas temperatūrai tiek attēlots k…" at bounding box center [640, 403] width 398 height 41
drag, startPoint x: 874, startPoint y: 412, endPoint x: 886, endPoint y: 404, distance: 14.6
click at [878, 409] on fieldset "1. Process, kad litijs tiek sasildīts līdz kušanas temperatūrai tiek attēlots k…" at bounding box center [775, 478] width 669 height 190
click at [782, 533] on fieldset "1. Process, kad litijs tiek sasildīts līdz kušanas temperatūrai tiek attēlots k…" at bounding box center [775, 478] width 669 height 190
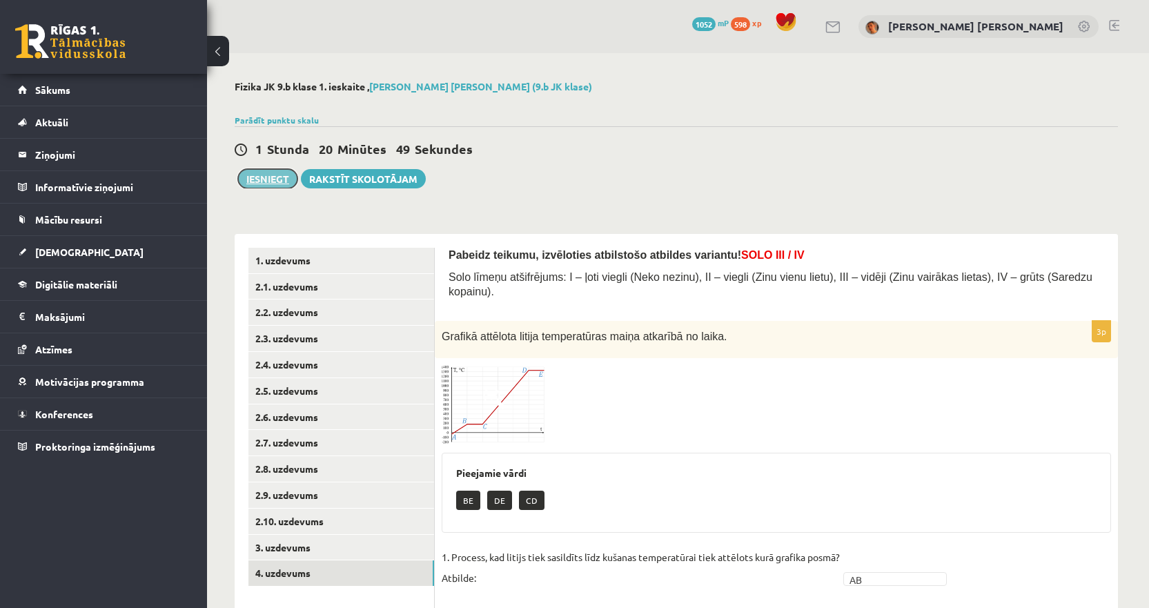
click at [266, 177] on button "Iesniegt" at bounding box center [267, 178] width 59 height 19
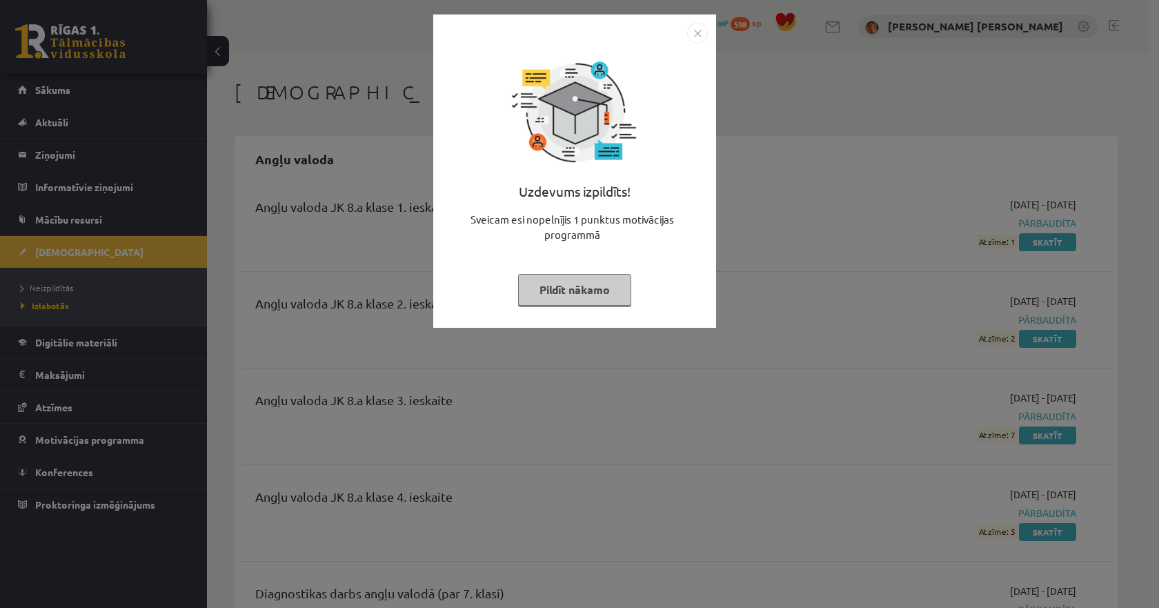
click at [688, 32] on div at bounding box center [574, 33] width 266 height 21
click at [692, 32] on img "Close" at bounding box center [697, 33] width 21 height 21
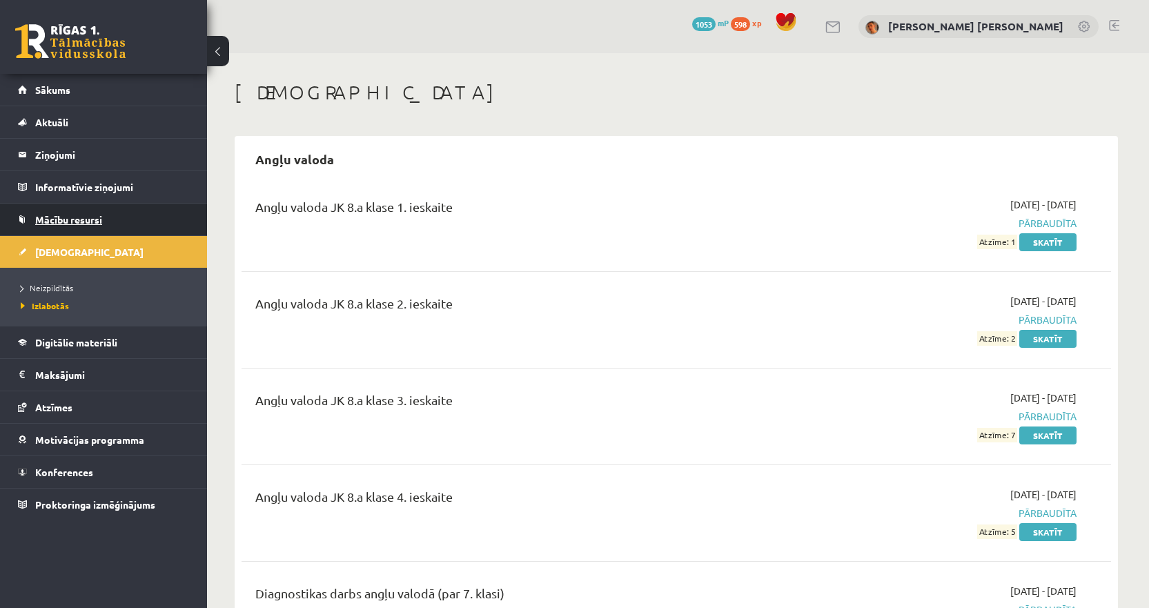
click at [129, 221] on link "Mācību resursi" at bounding box center [104, 220] width 172 height 32
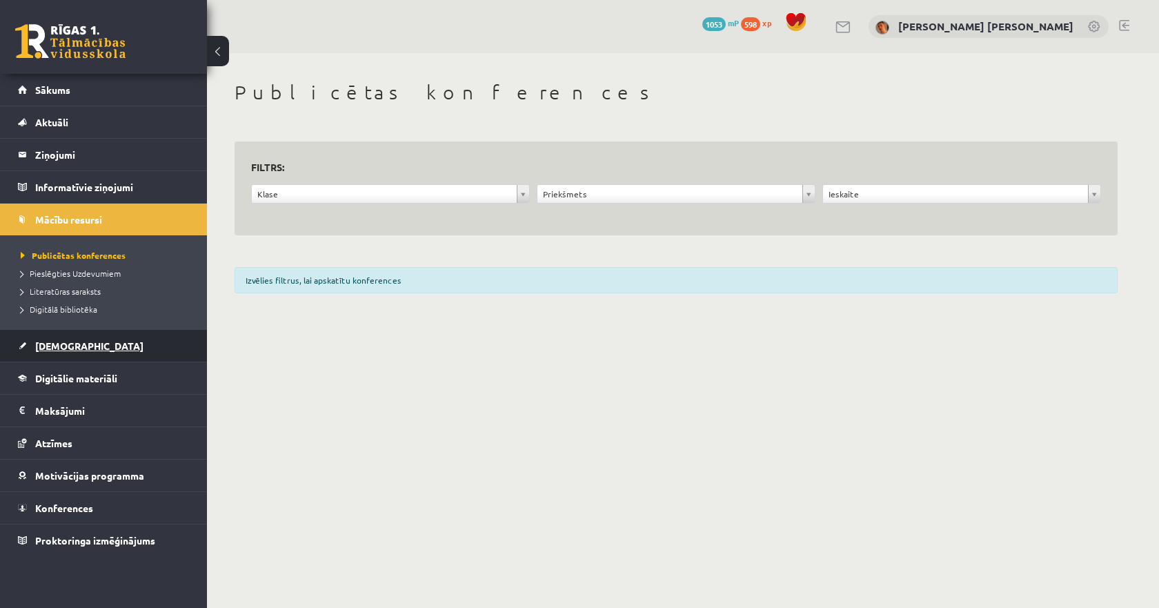
click at [85, 346] on link "[DEMOGRAPHIC_DATA]" at bounding box center [104, 346] width 172 height 32
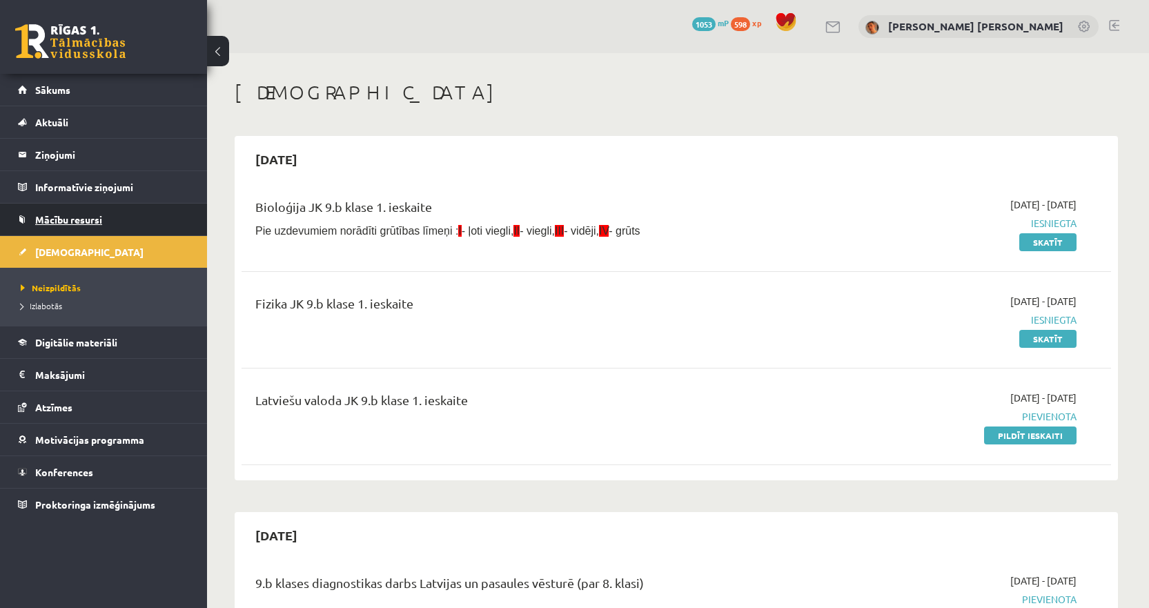
click at [146, 220] on link "Mācību resursi" at bounding box center [104, 220] width 172 height 32
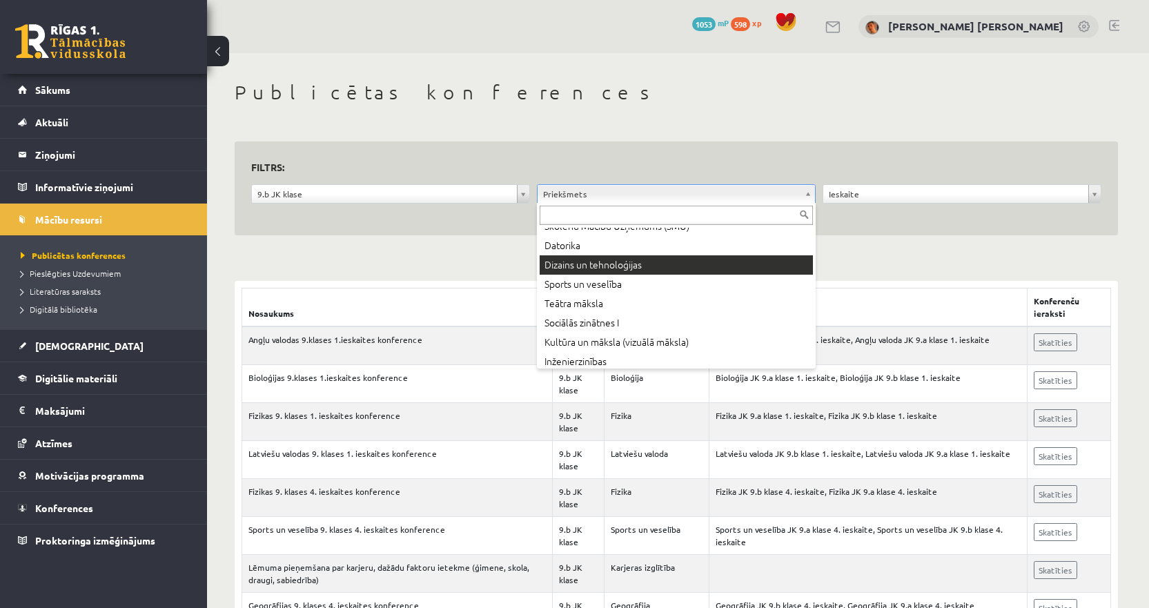
scroll to position [345, 0]
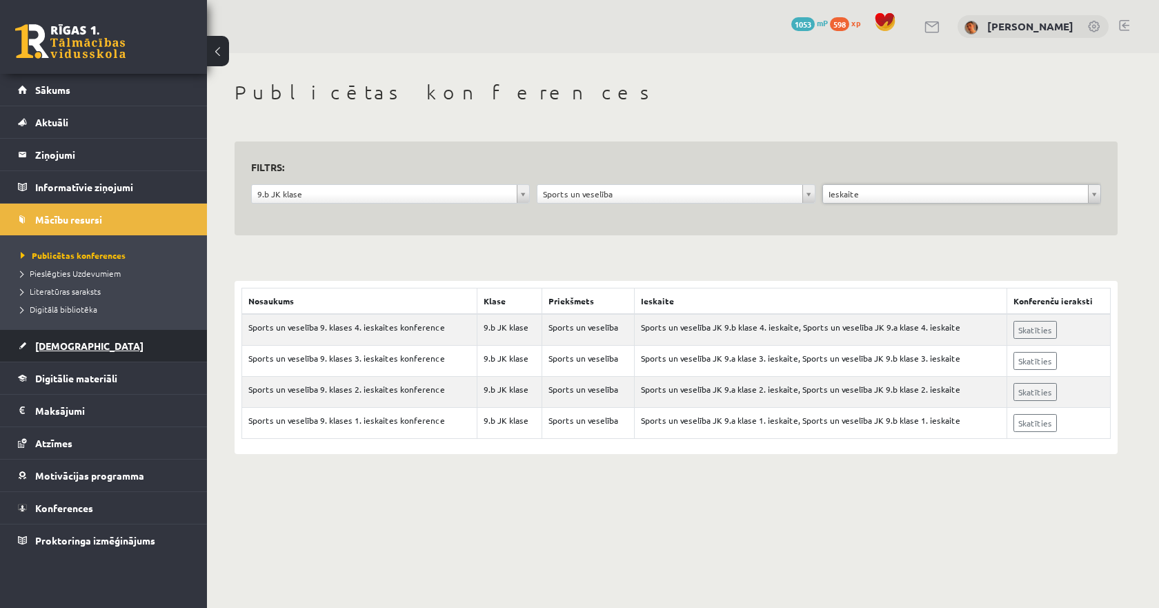
click at [134, 338] on link "[DEMOGRAPHIC_DATA]" at bounding box center [104, 346] width 172 height 32
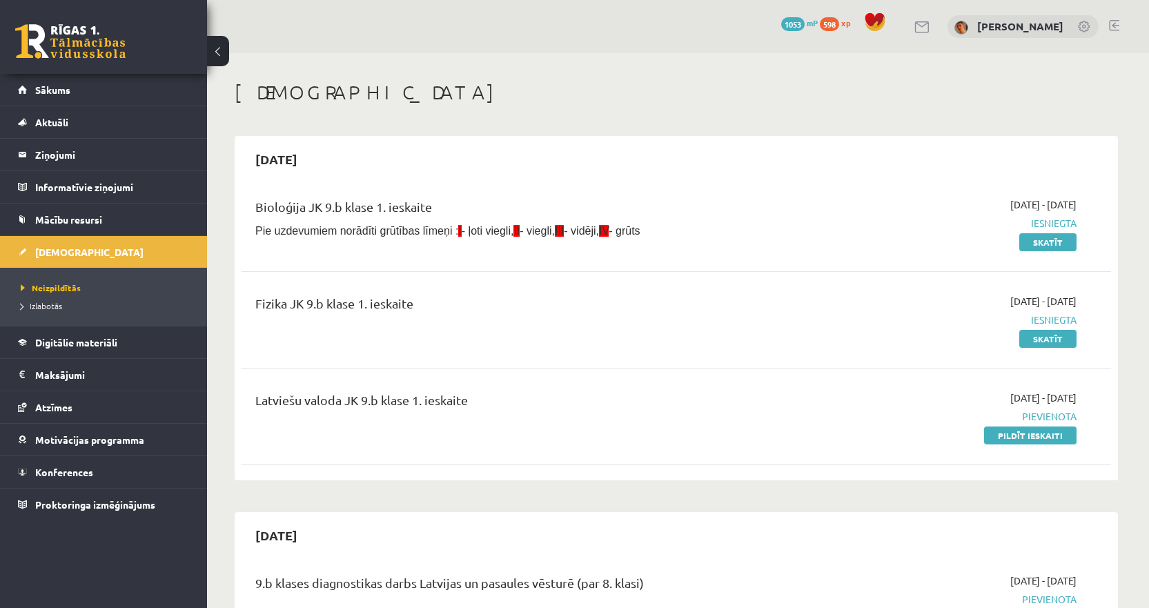
scroll to position [69, 0]
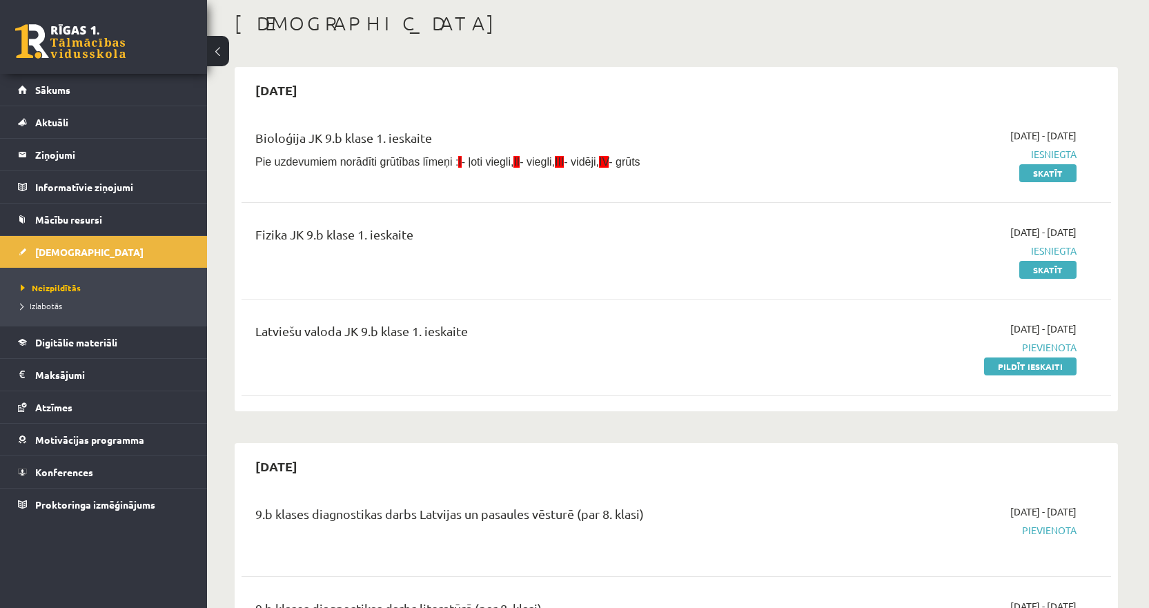
click at [982, 289] on div "Fizika JK 9.b klase 1. ieskaite 2025-09-01 - 2025-09-15 Iesniegta Skatīt" at bounding box center [675, 250] width 869 height 79
